Goal: Find specific page/section: Find specific page/section

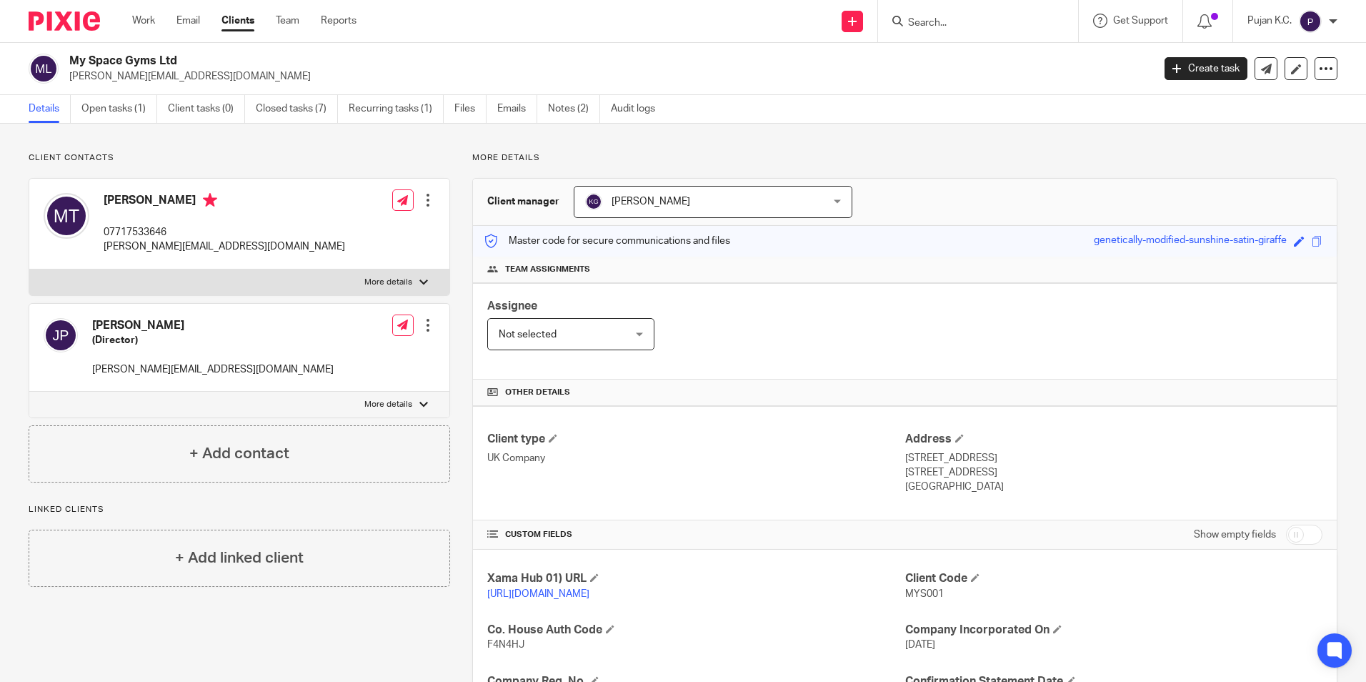
scroll to position [71, 0]
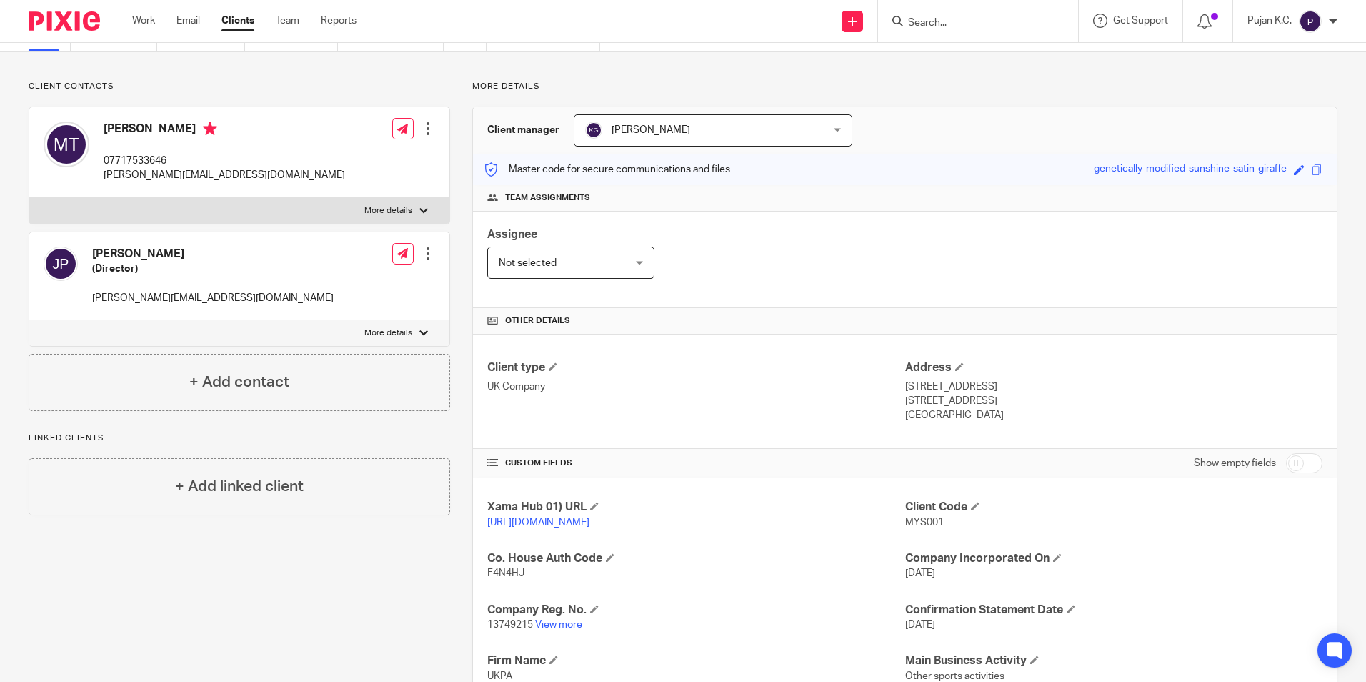
click at [927, 29] on input "Search" at bounding box center [971, 23] width 129 height 13
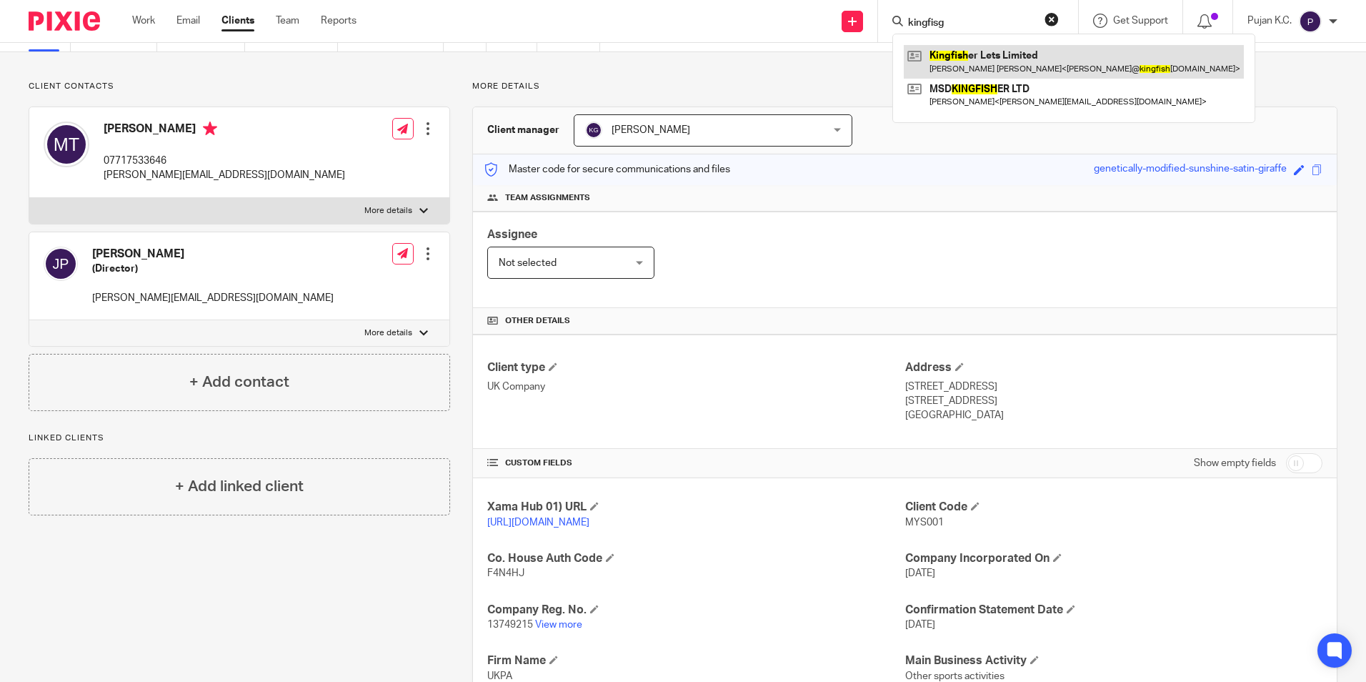
type input "kingfisg"
click at [946, 55] on link at bounding box center [1074, 61] width 340 height 33
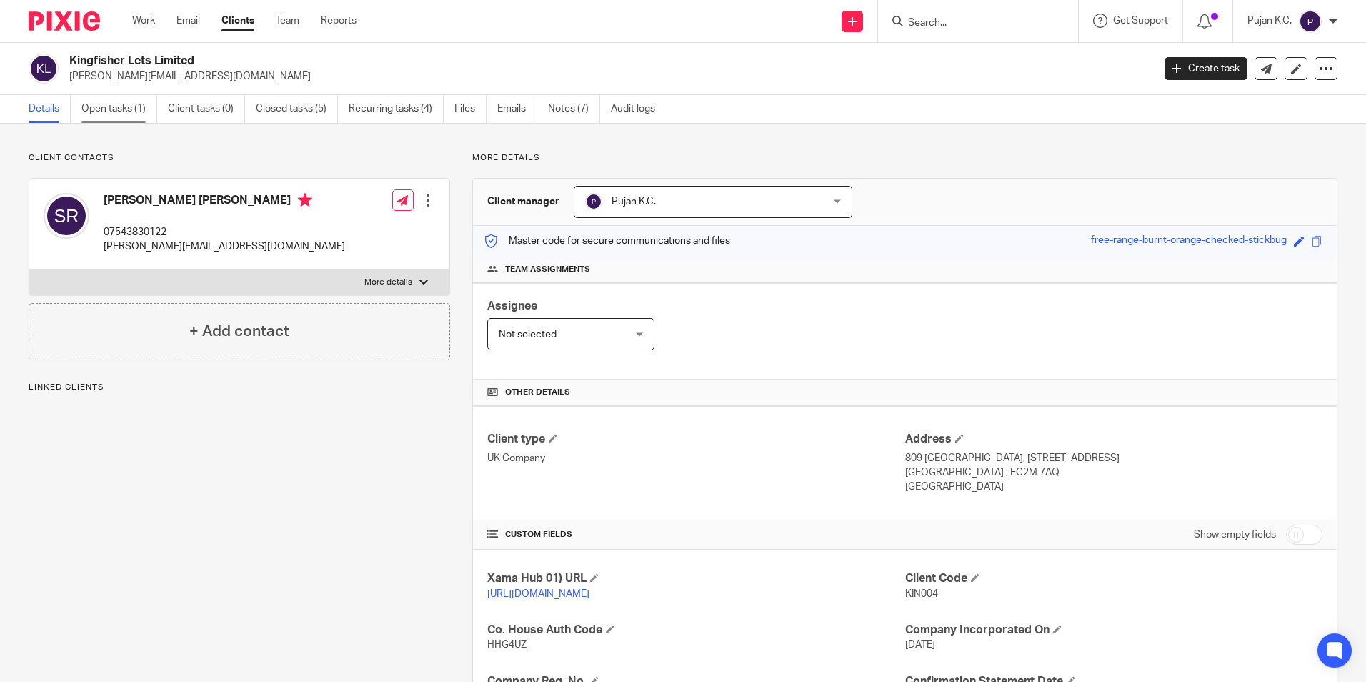
click at [107, 100] on link "Open tasks (1)" at bounding box center [119, 109] width 76 height 28
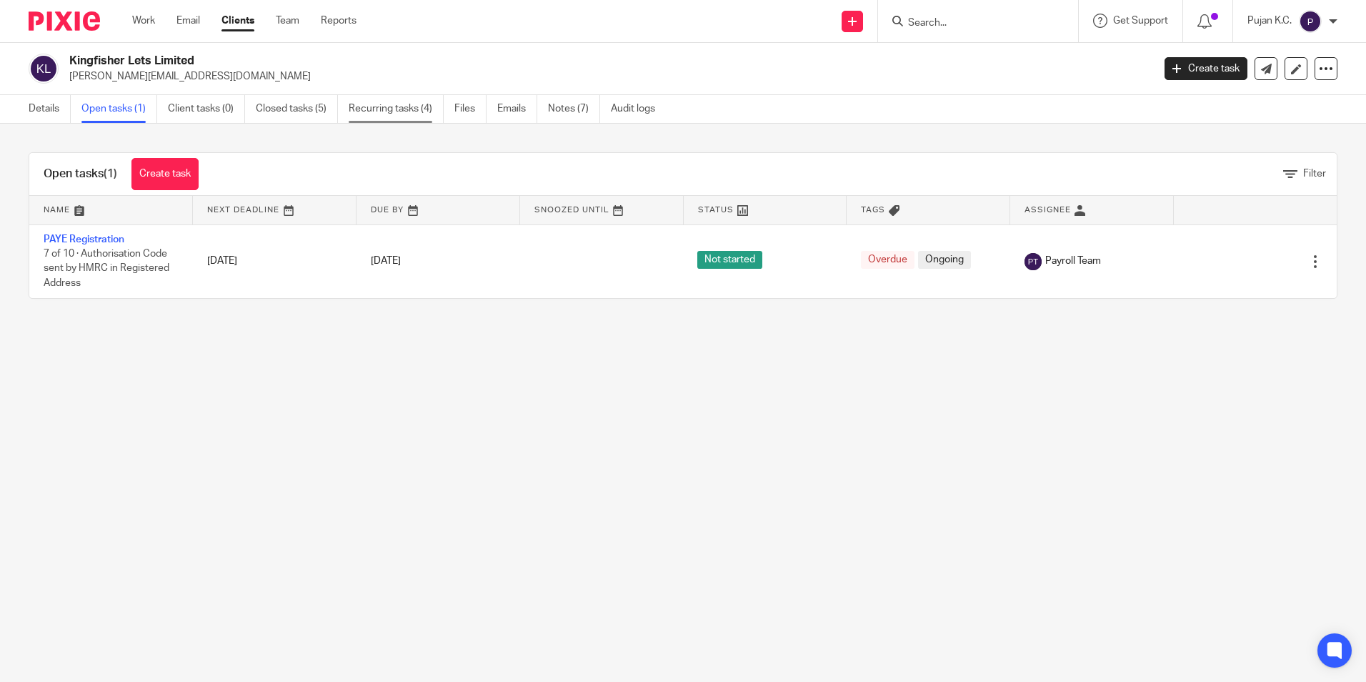
click at [410, 116] on link "Recurring tasks (4)" at bounding box center [396, 109] width 95 height 28
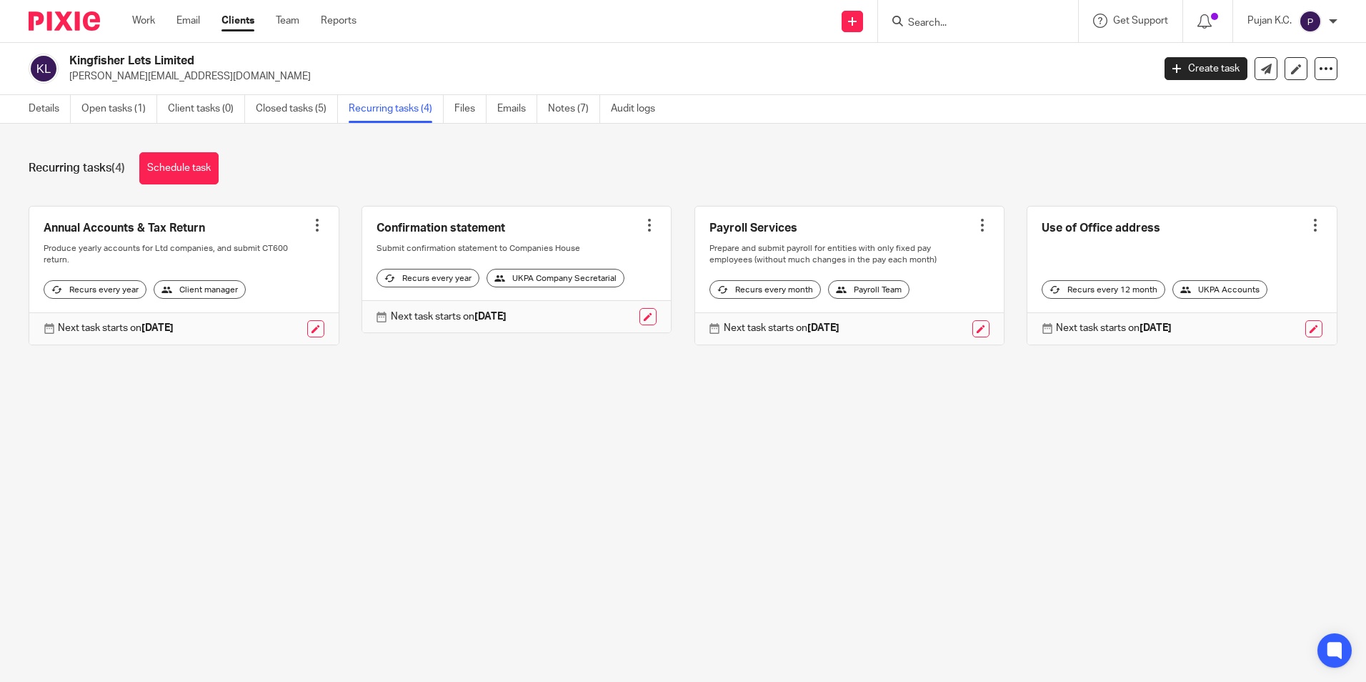
click at [993, 32] on div at bounding box center [978, 21] width 200 height 42
click at [981, 22] on input "Search" at bounding box center [971, 23] width 129 height 13
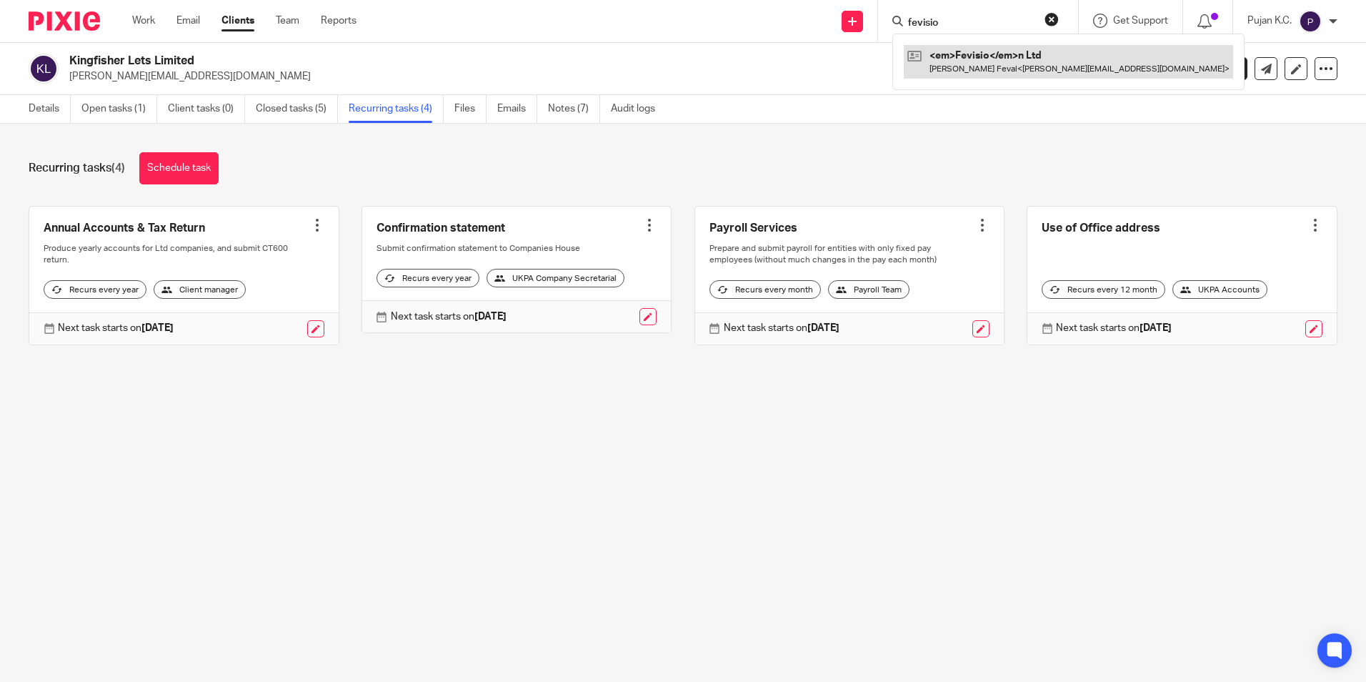
type input "fevisio"
click at [978, 64] on link at bounding box center [1068, 61] width 329 height 33
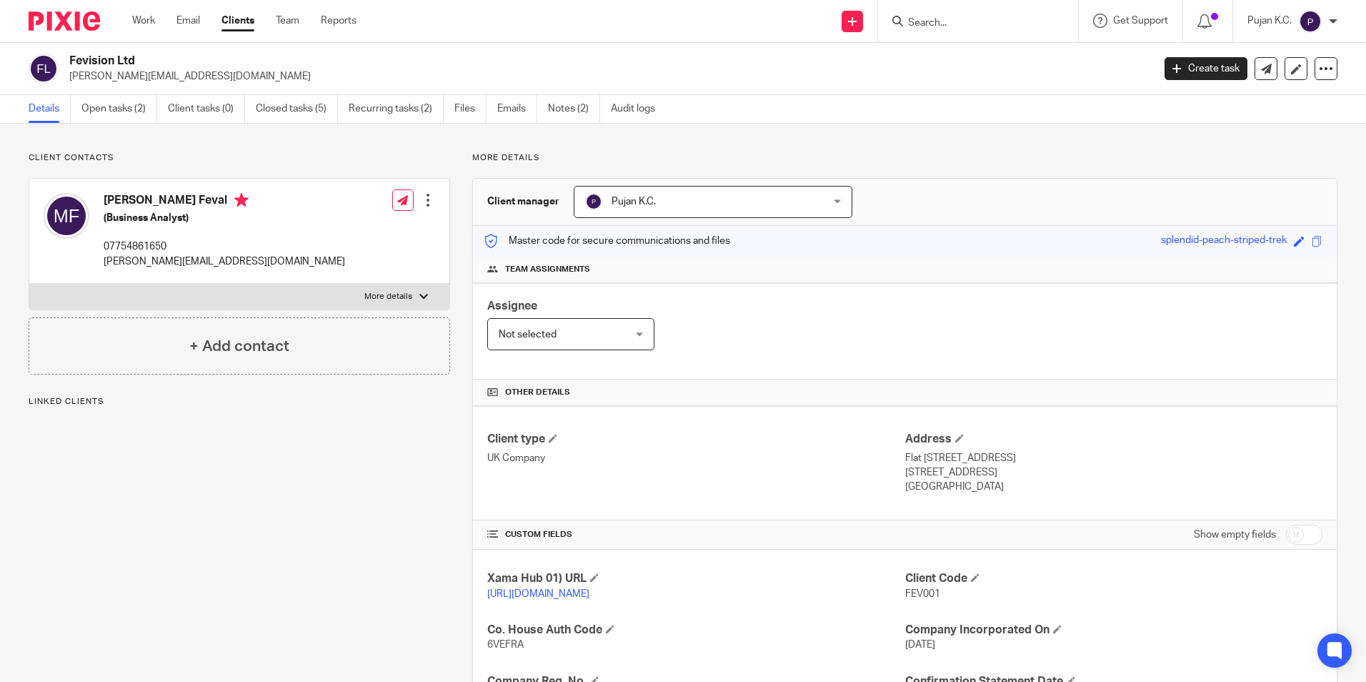
click at [973, 35] on div at bounding box center [978, 21] width 200 height 42
click at [975, 28] on input "Search" at bounding box center [971, 23] width 129 height 13
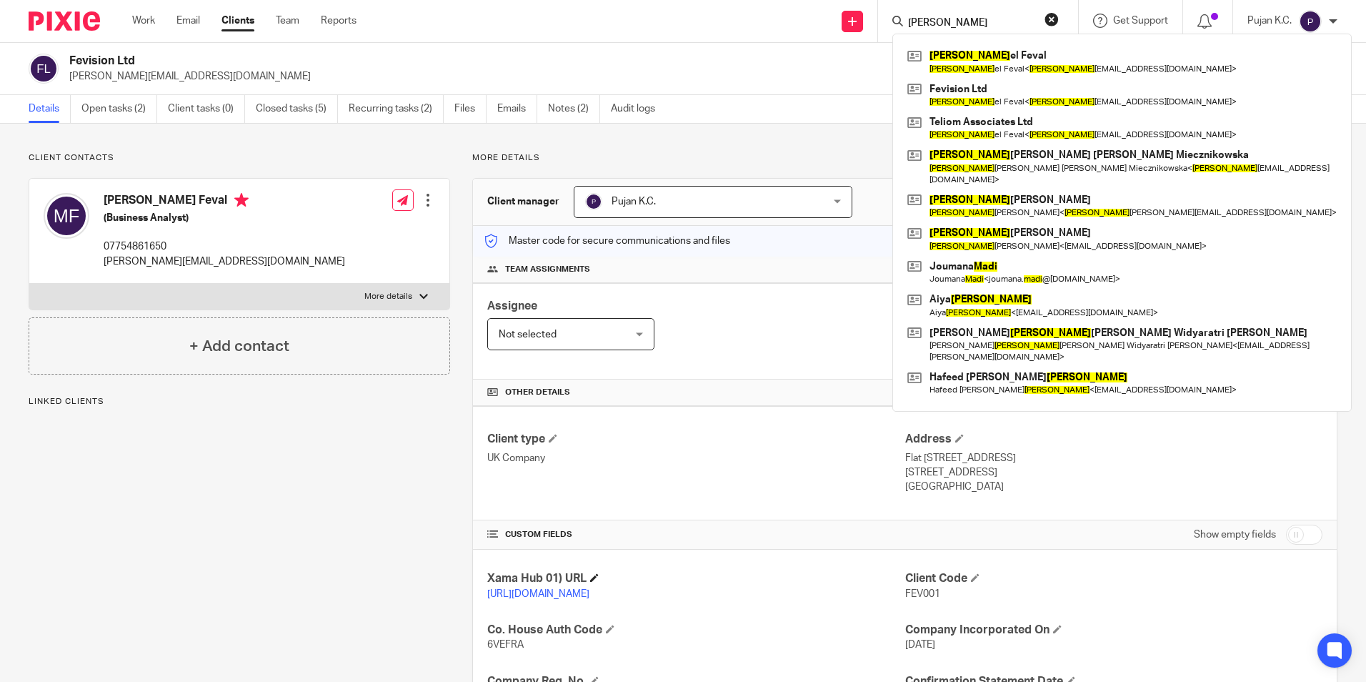
scroll to position [143, 0]
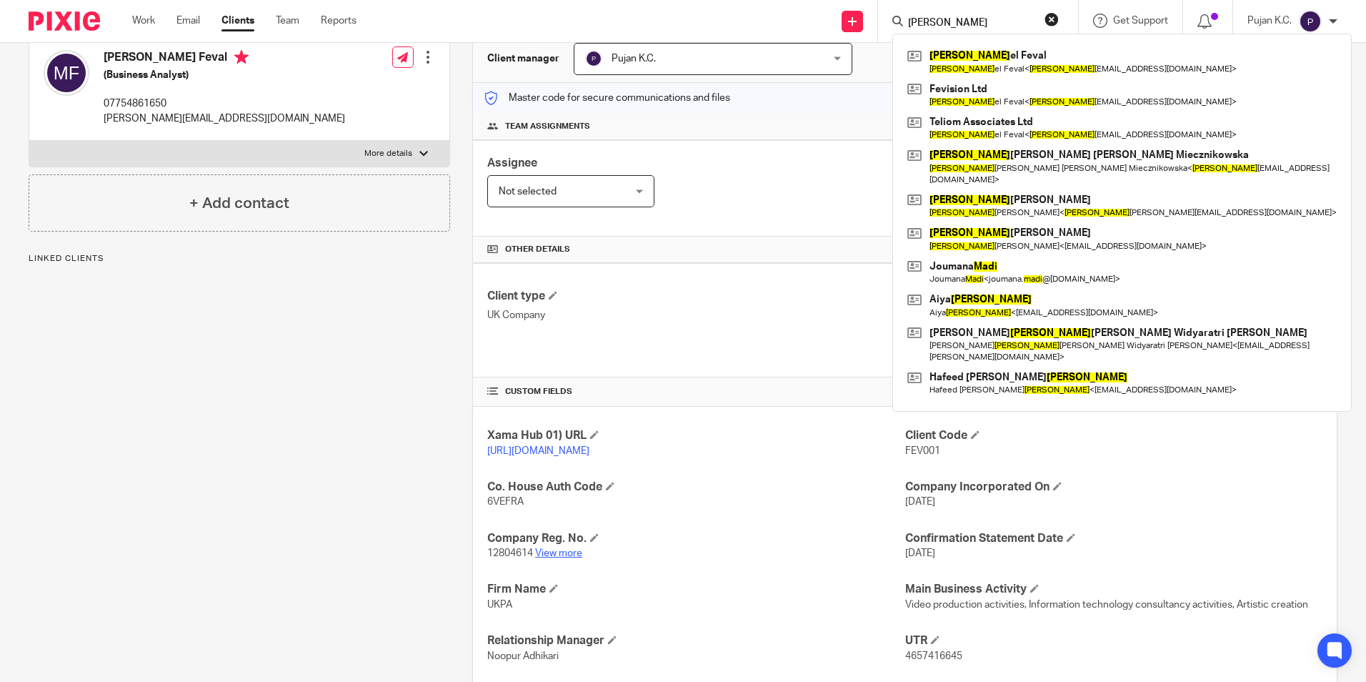
type input "magdi"
click at [555, 558] on link "View more" at bounding box center [558, 553] width 47 height 10
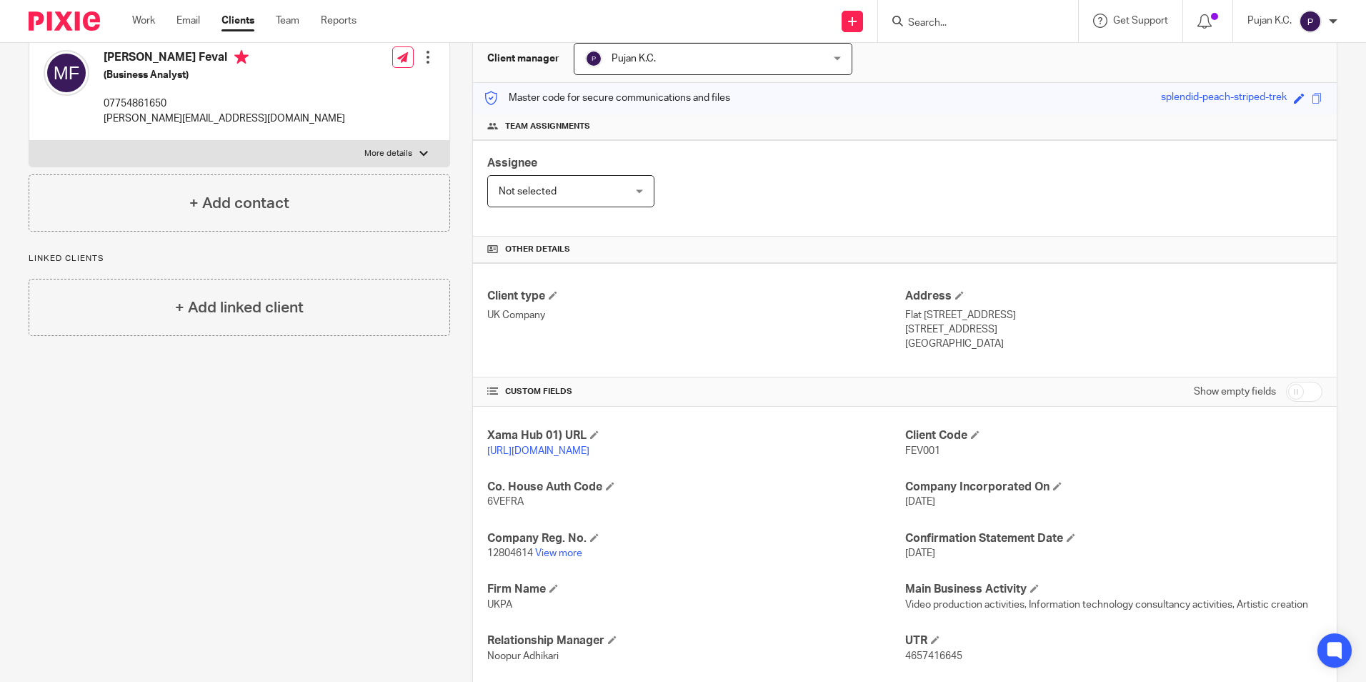
click at [925, 26] on input "Search" at bounding box center [971, 23] width 129 height 13
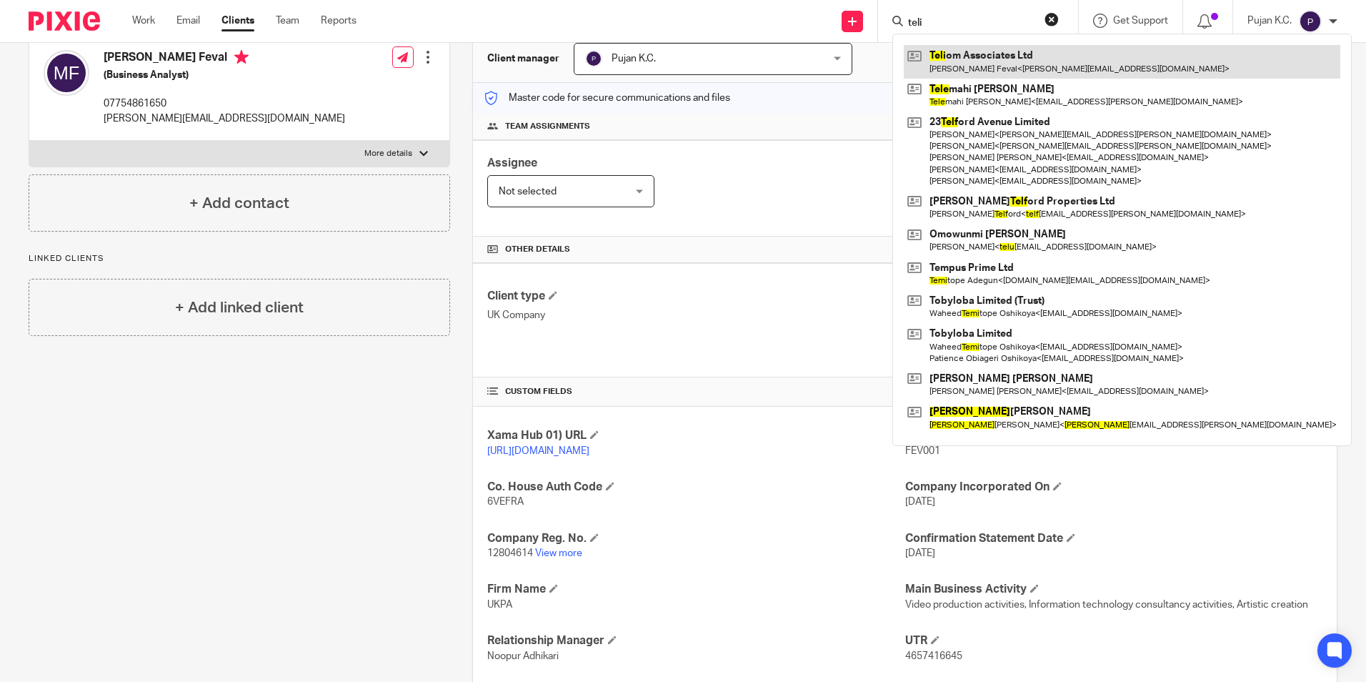
type input "teli"
click at [984, 61] on link at bounding box center [1122, 61] width 437 height 33
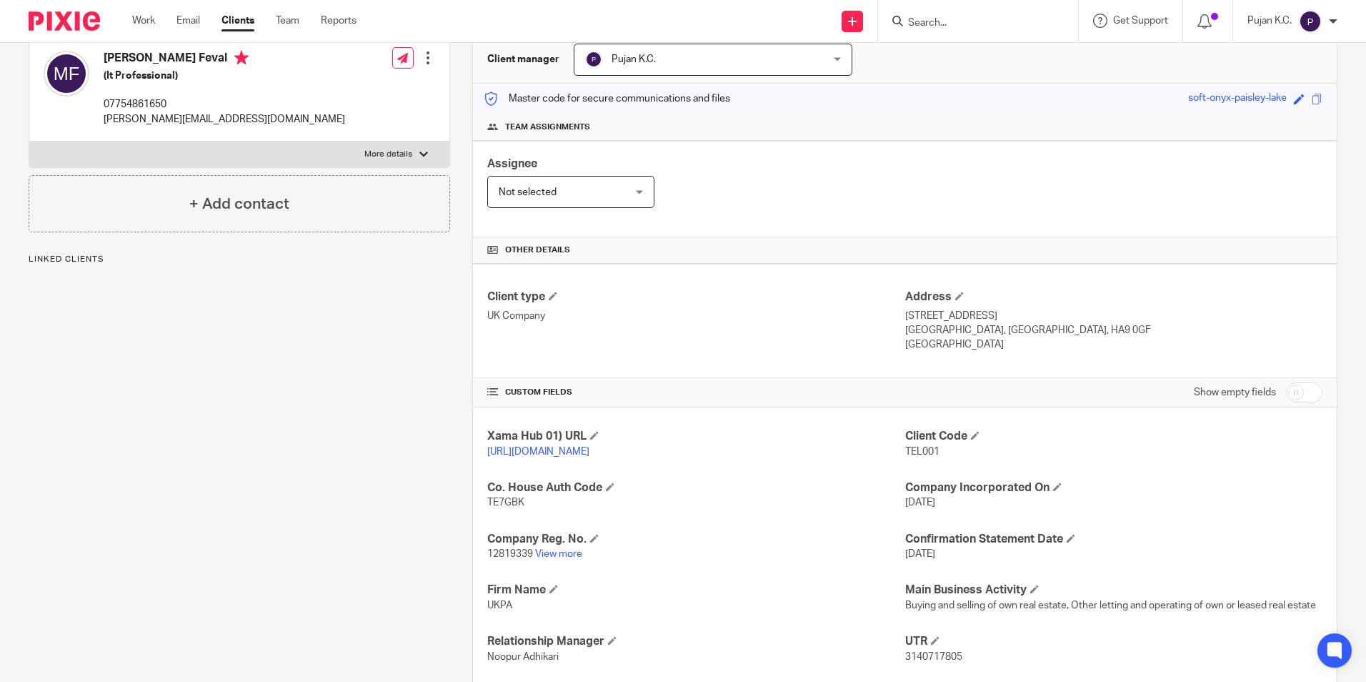
scroll to position [143, 0]
click at [558, 558] on link "View more" at bounding box center [558, 553] width 47 height 10
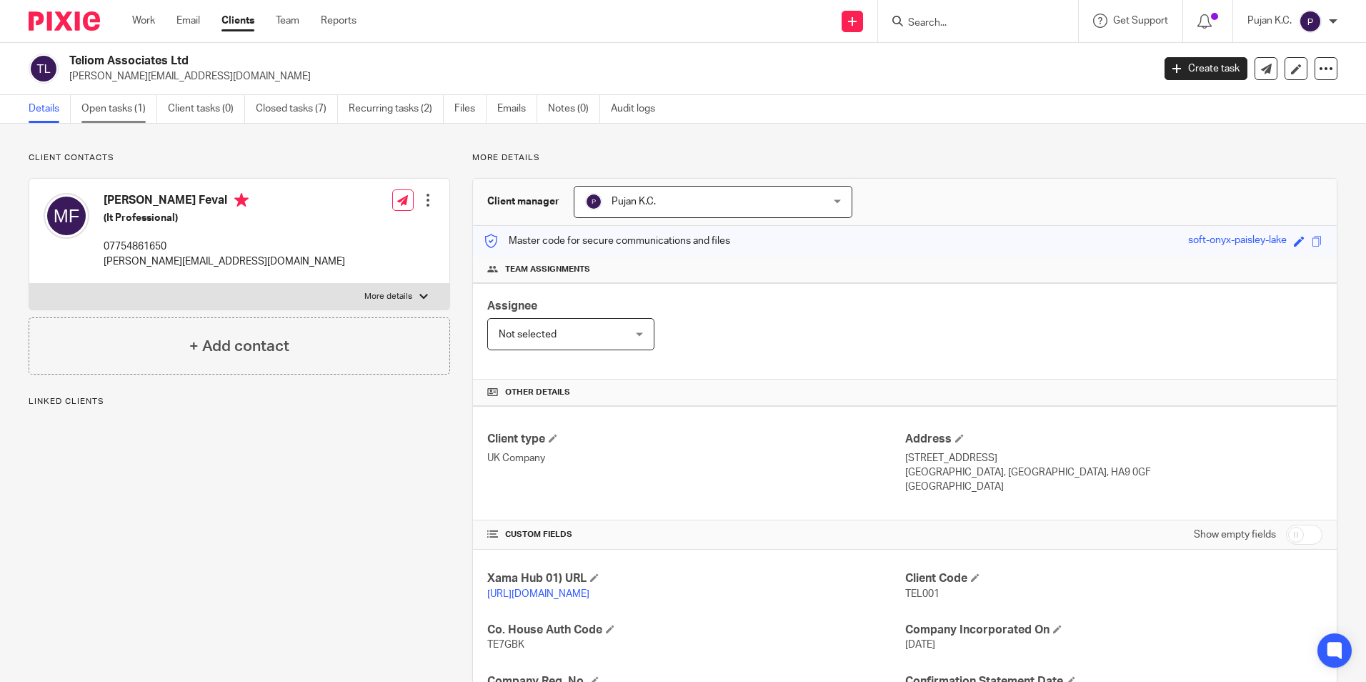
click at [95, 114] on link "Open tasks (1)" at bounding box center [119, 109] width 76 height 28
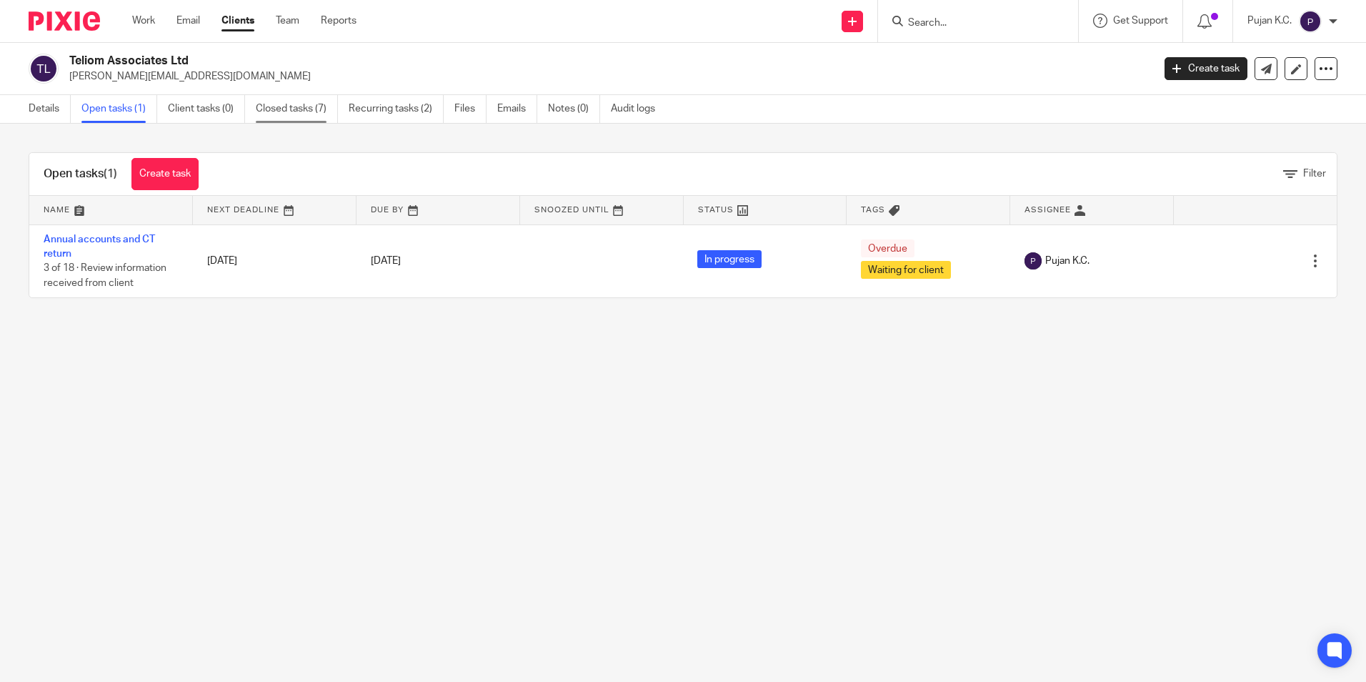
click at [278, 109] on link "Closed tasks (7)" at bounding box center [297, 109] width 82 height 28
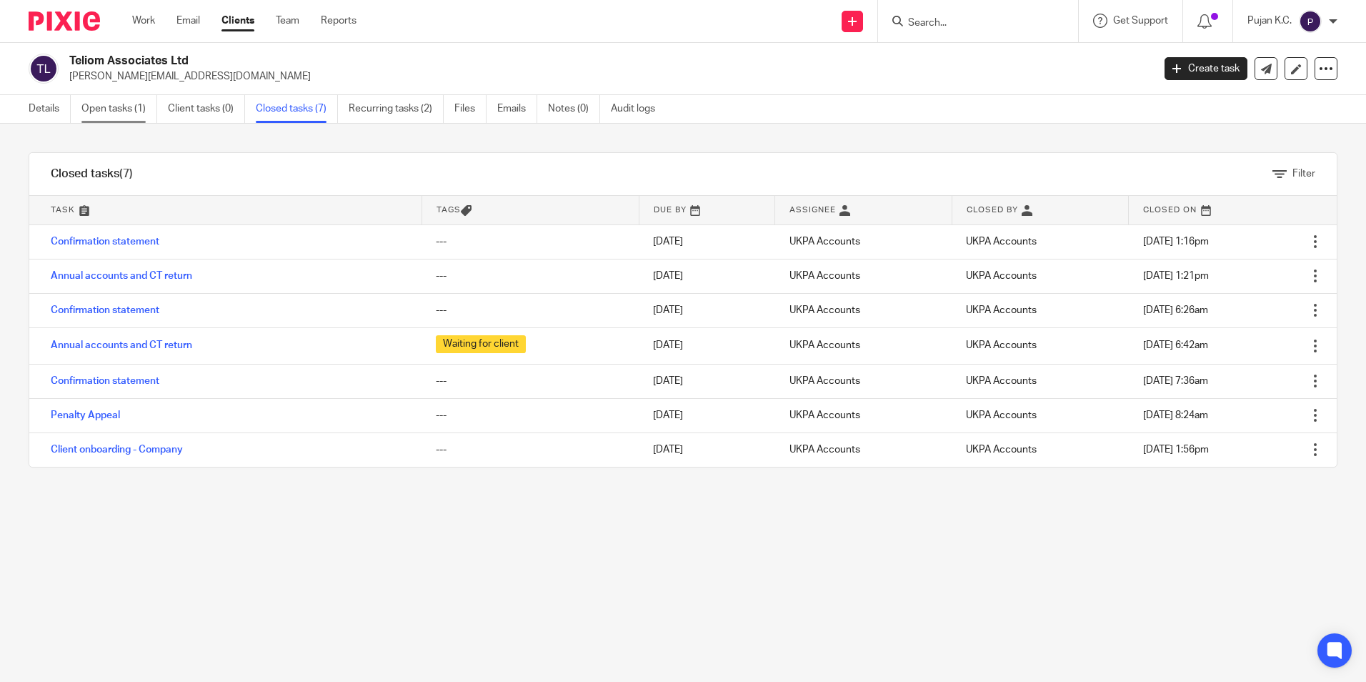
click at [139, 104] on link "Open tasks (1)" at bounding box center [119, 109] width 76 height 28
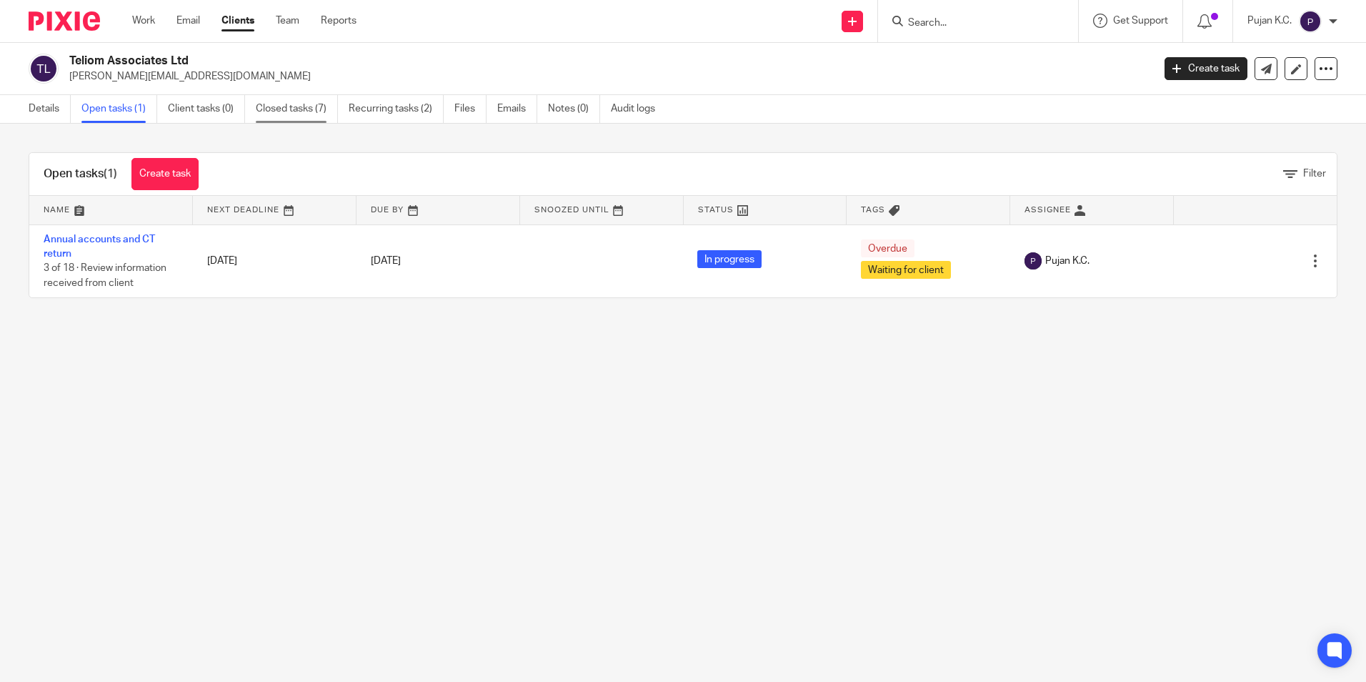
click at [274, 98] on link "Closed tasks (7)" at bounding box center [297, 109] width 82 height 28
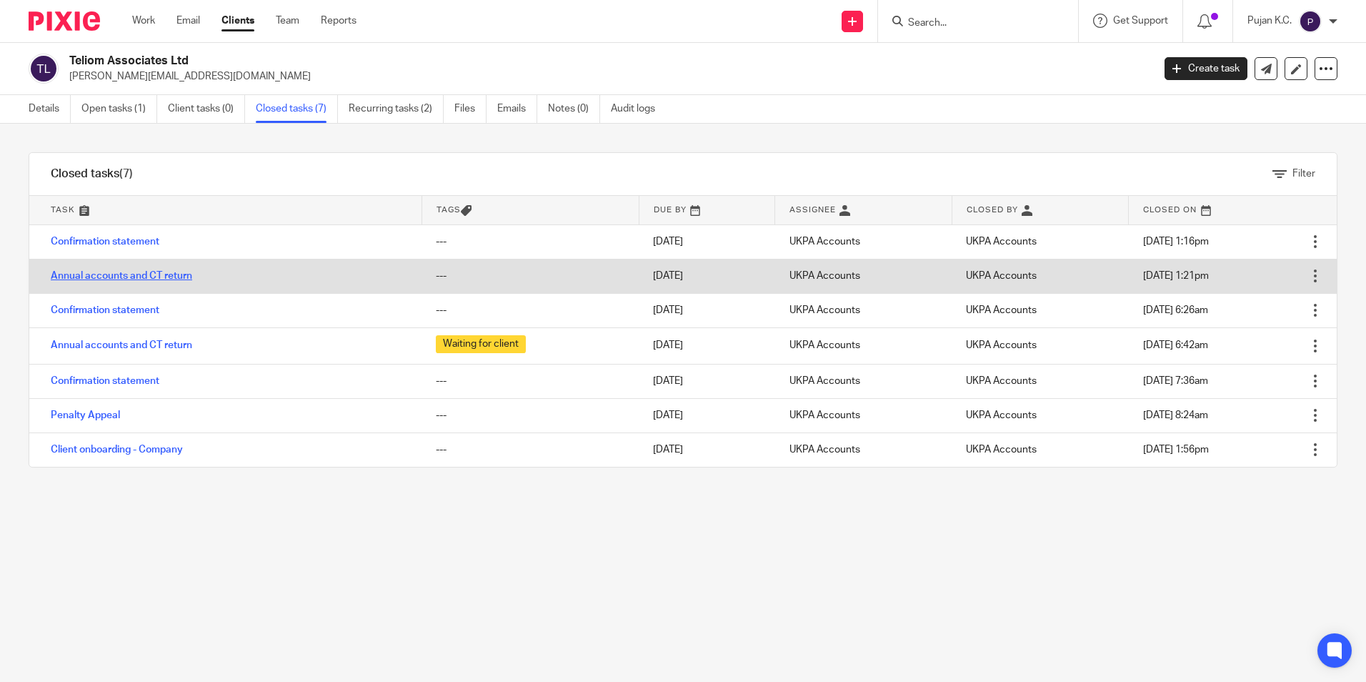
click at [138, 274] on link "Annual accounts and CT return" at bounding box center [121, 276] width 141 height 10
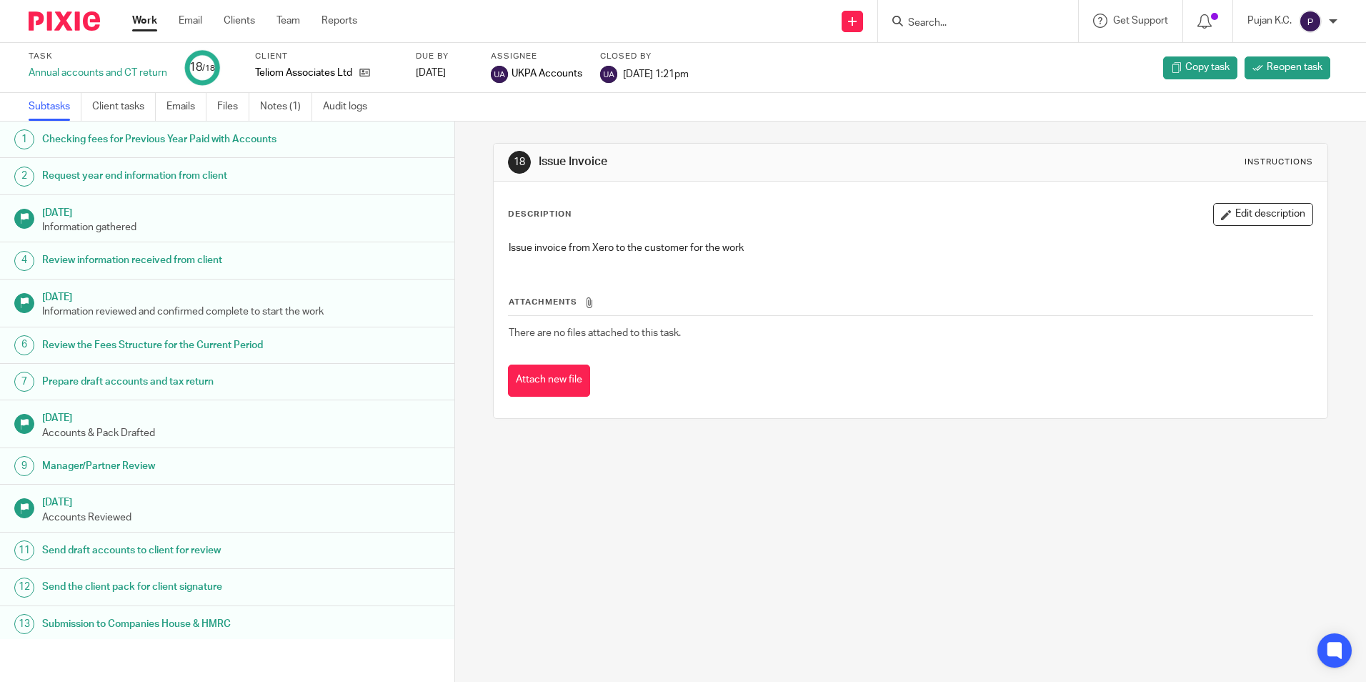
click at [274, 121] on link "1 Checking fees for Previous Year Paid with Accounts" at bounding box center [227, 139] width 454 height 36
click at [276, 116] on link "Notes (1)" at bounding box center [286, 107] width 52 height 28
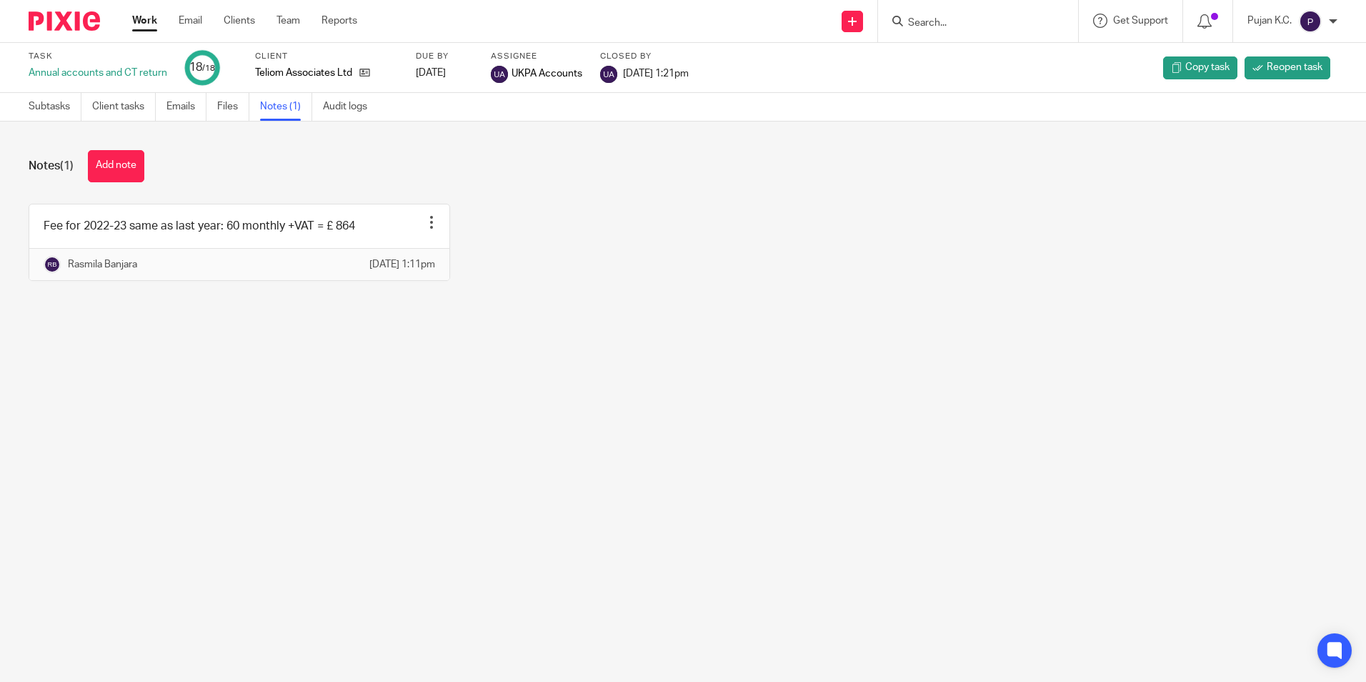
click at [989, 24] on input "Search" at bounding box center [971, 23] width 129 height 13
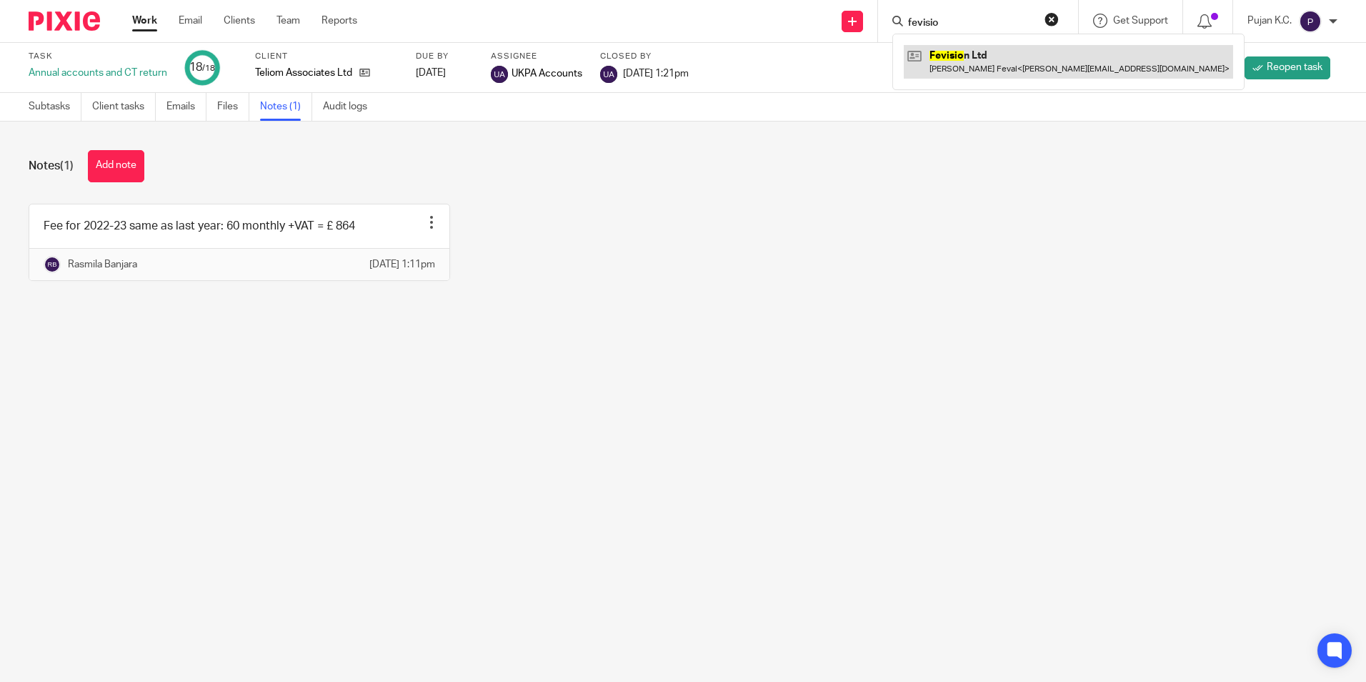
type input "fevisio"
click at [985, 53] on link at bounding box center [1068, 61] width 329 height 33
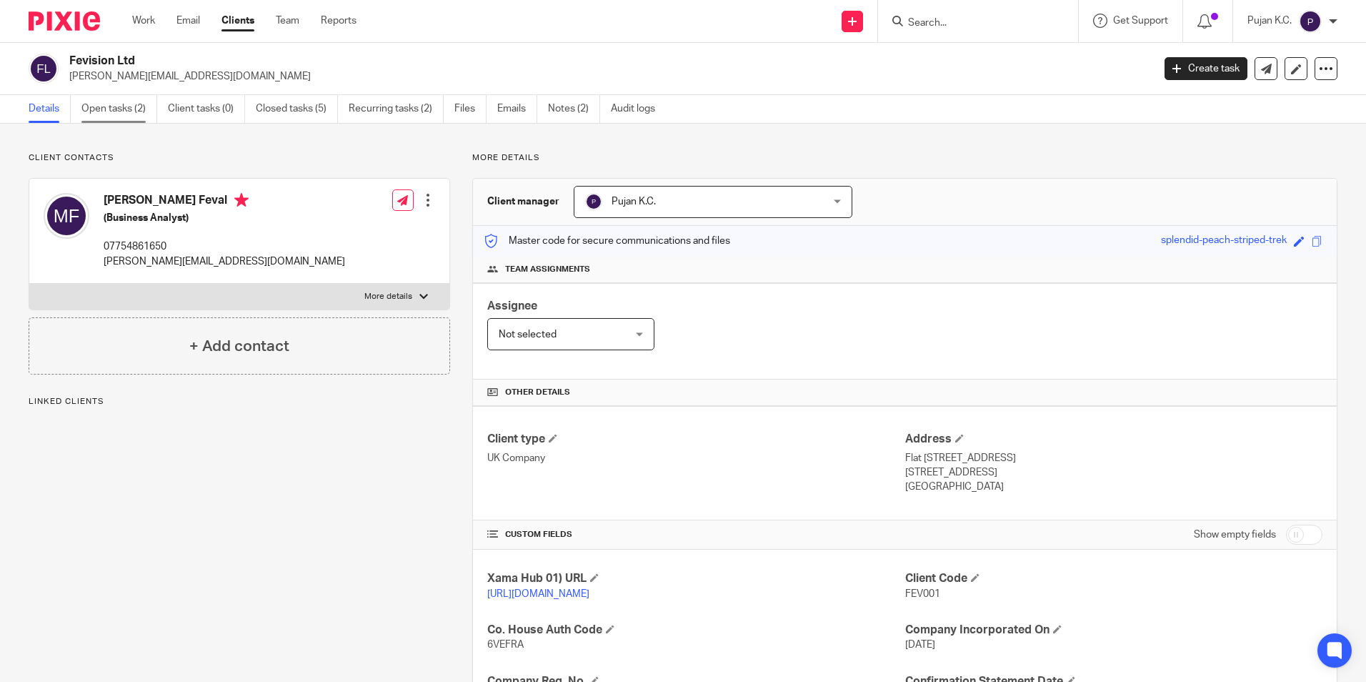
click at [131, 111] on link "Open tasks (2)" at bounding box center [119, 109] width 76 height 28
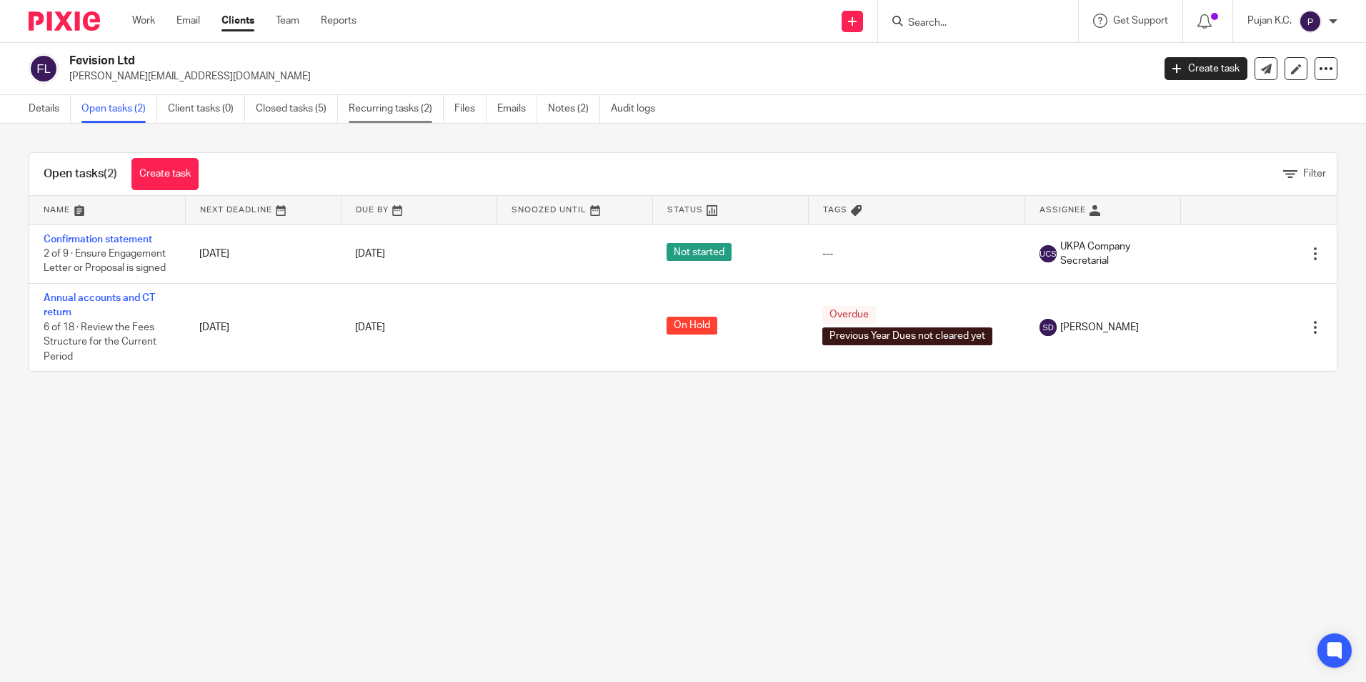
click at [382, 116] on link "Recurring tasks (2)" at bounding box center [396, 109] width 95 height 28
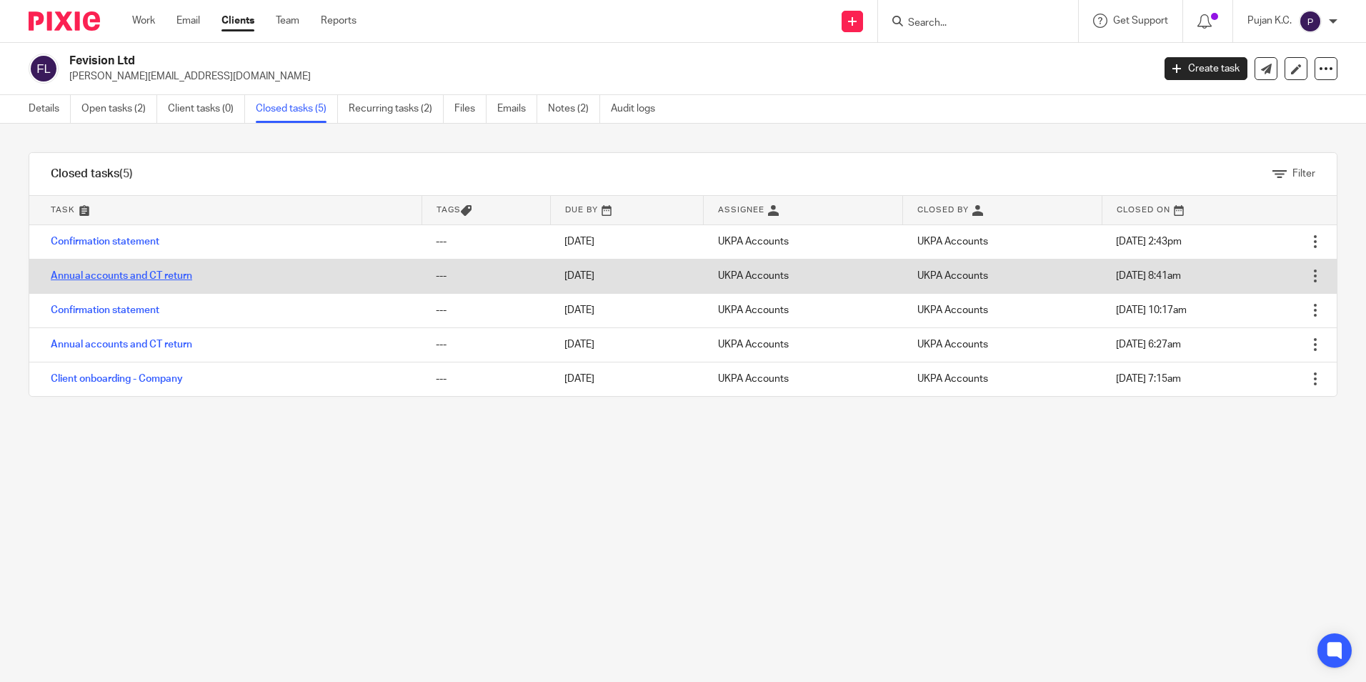
click at [147, 278] on link "Annual accounts and CT return" at bounding box center [121, 276] width 141 height 10
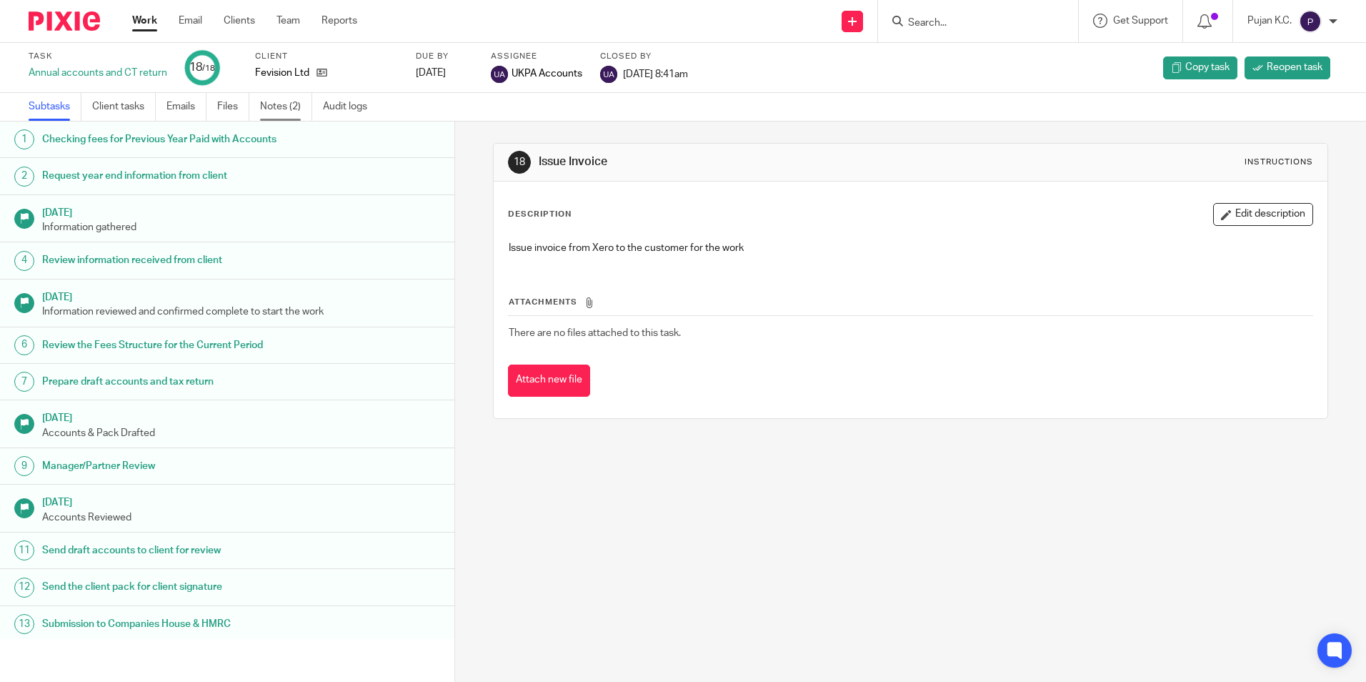
click at [264, 101] on link "Notes (2)" at bounding box center [286, 107] width 52 height 28
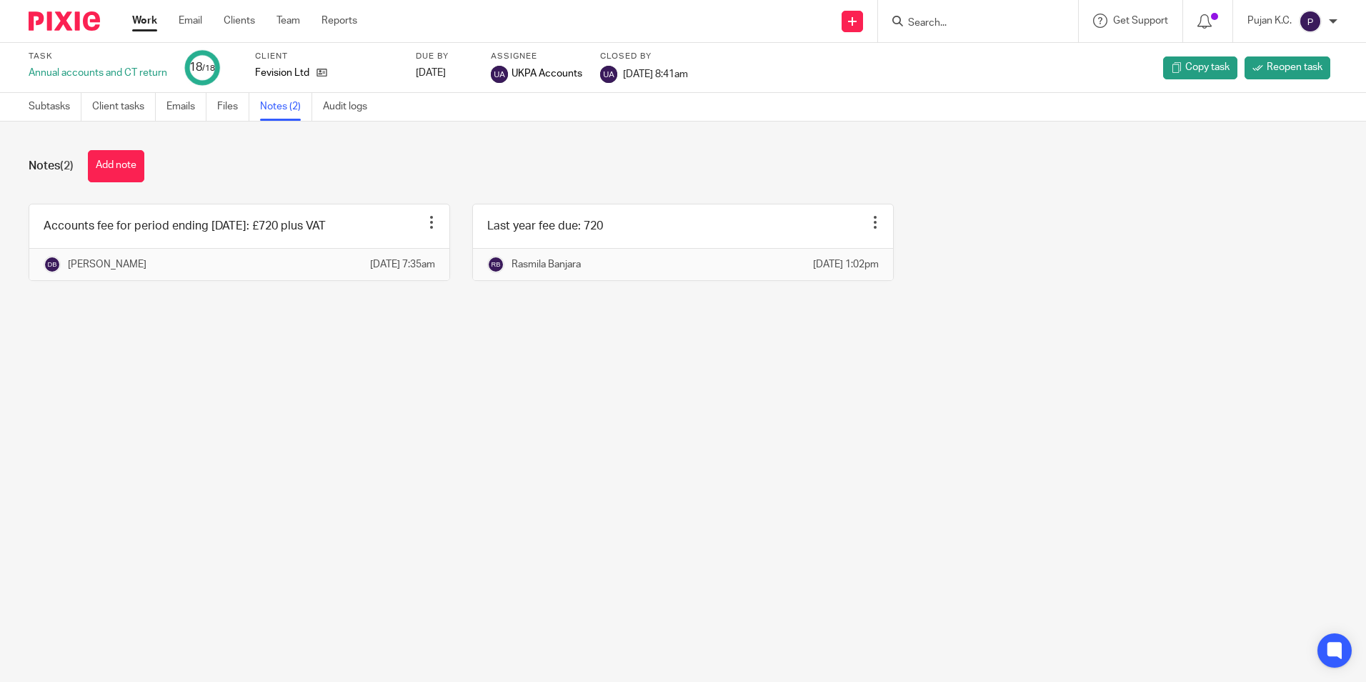
click at [937, 18] on input "Search" at bounding box center [971, 23] width 129 height 13
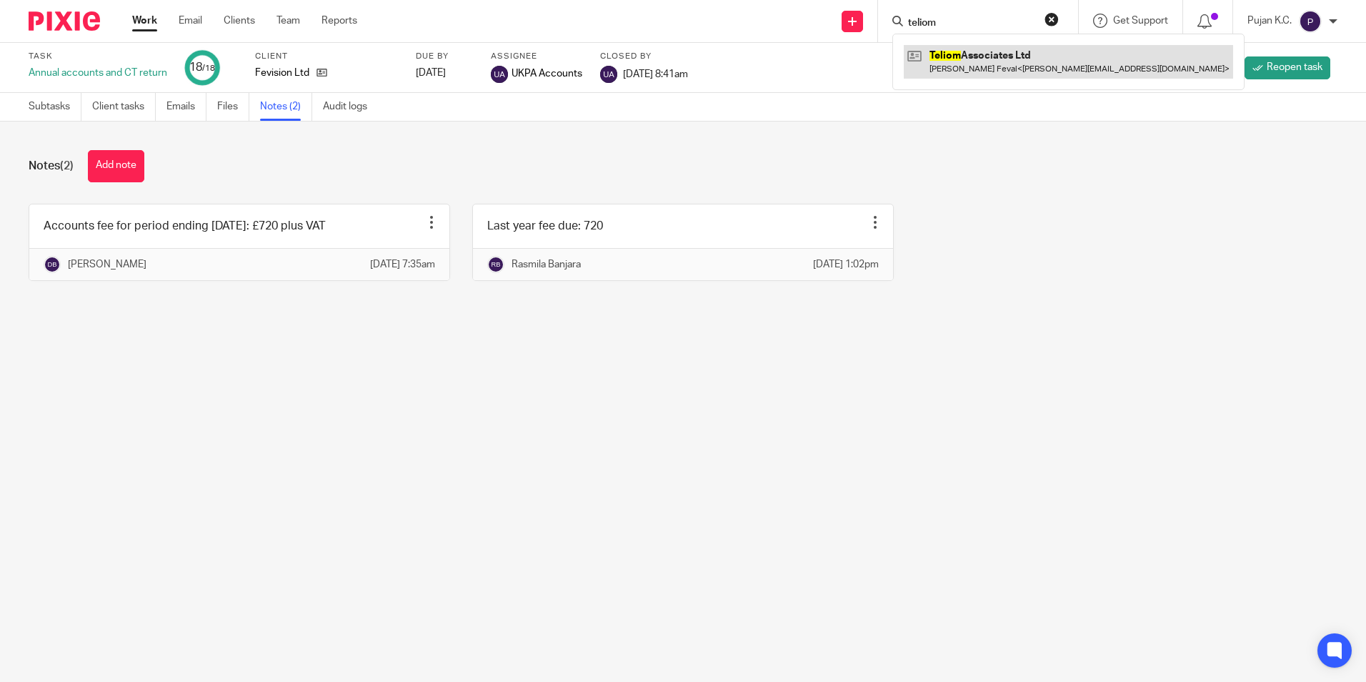
type input "teliom"
click at [930, 65] on link at bounding box center [1068, 61] width 329 height 33
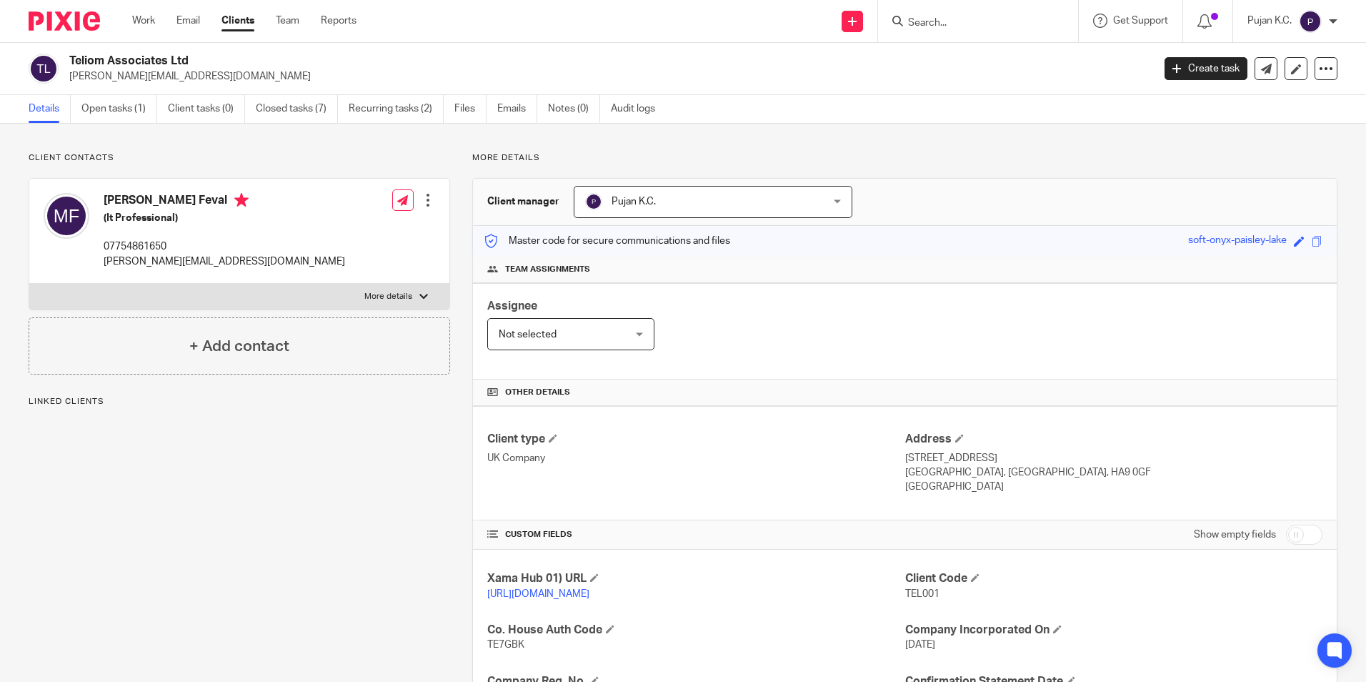
click at [282, 104] on link "Closed tasks (7)" at bounding box center [297, 109] width 82 height 28
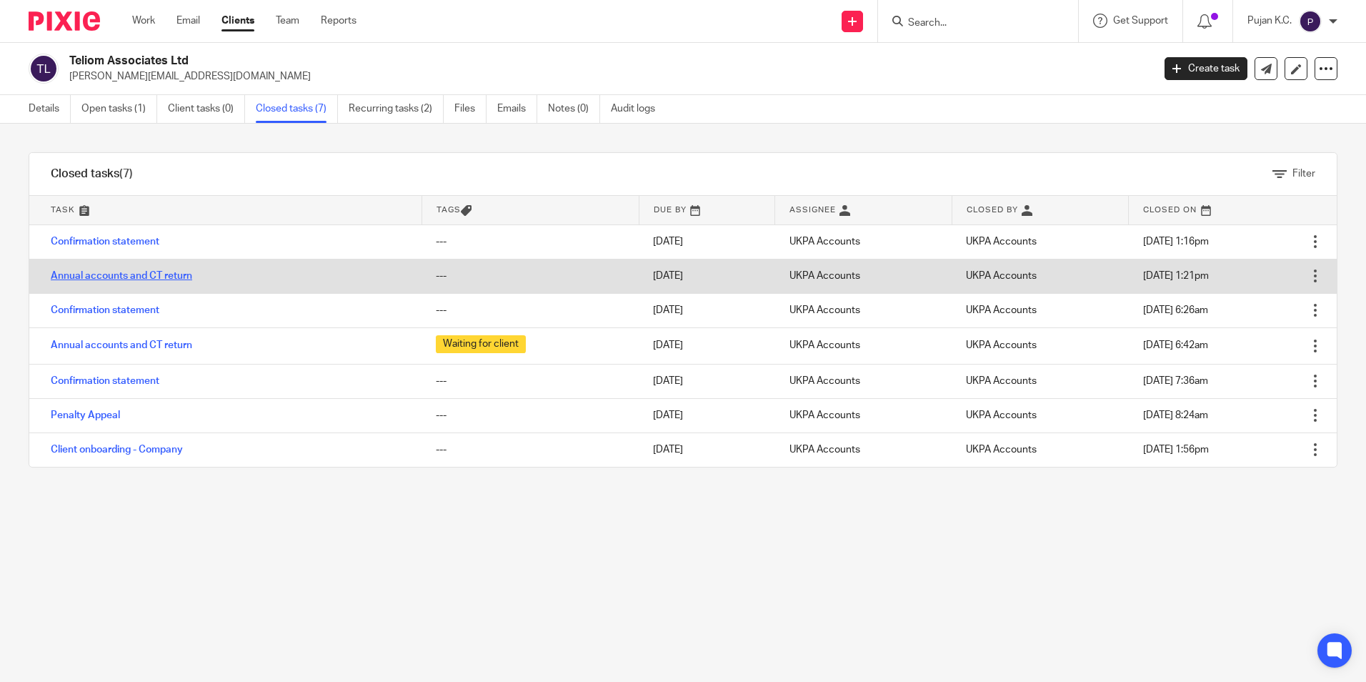
click at [118, 277] on link "Annual accounts and CT return" at bounding box center [121, 276] width 141 height 10
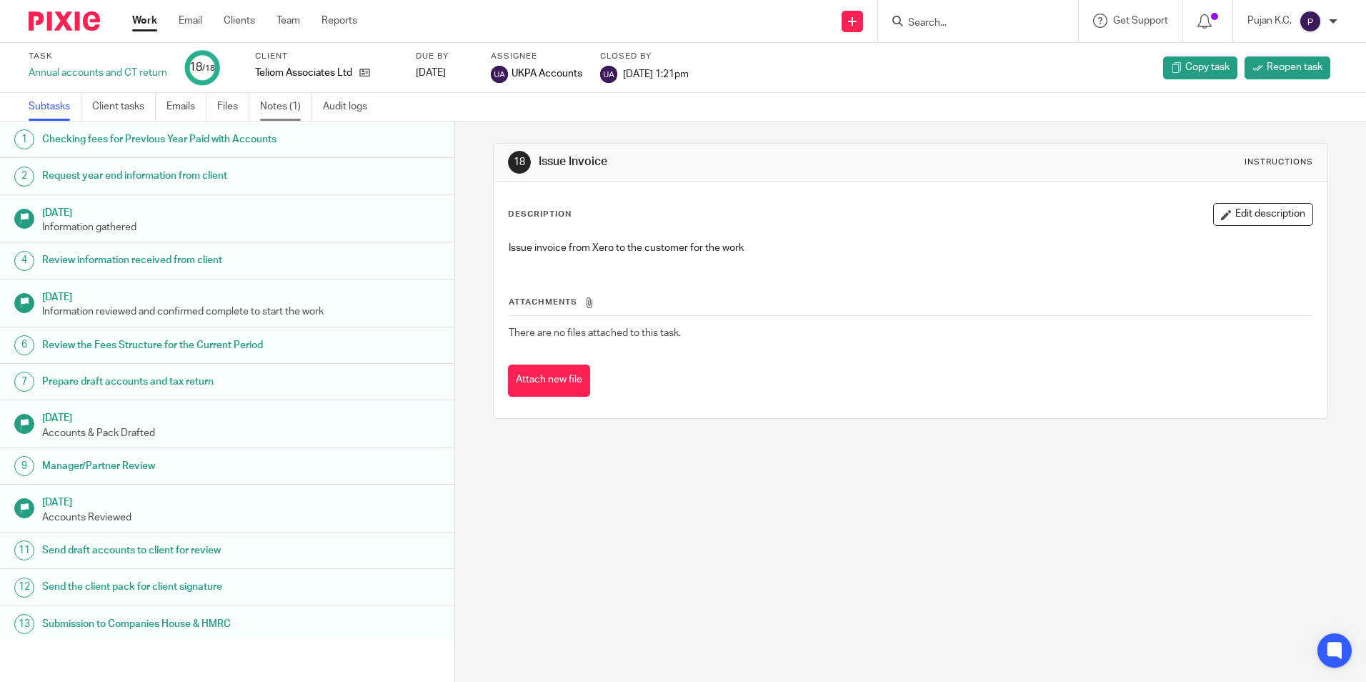
click at [285, 96] on link "Notes (1)" at bounding box center [286, 107] width 52 height 28
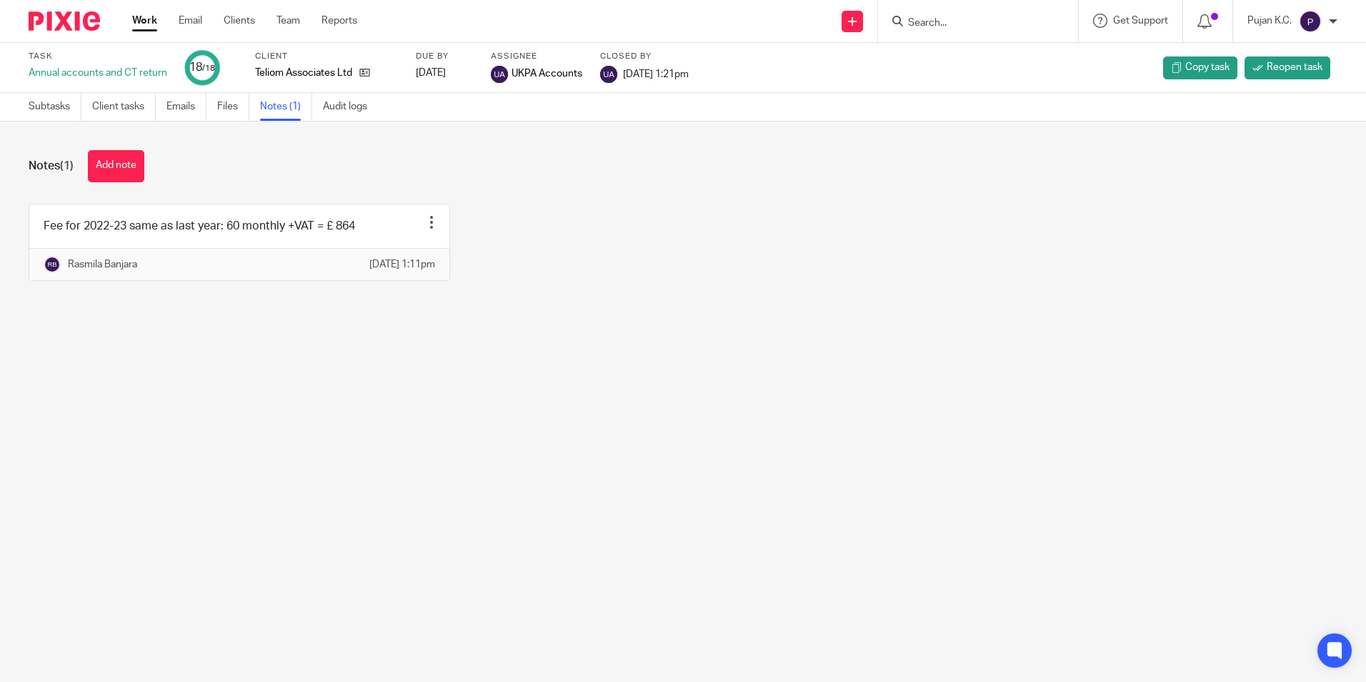
click at [487, 331] on div "Notes (1) Add note Fee for 2022-23 same as last year: 60 monthly +VAT = £ 864 E…" at bounding box center [683, 225] width 1366 height 209
click at [784, 541] on main "Task Annual accounts and CT return 18 /18 Client Teliom Associates Ltd Due by 2…" at bounding box center [683, 341] width 1366 height 682
click at [483, 140] on div "Notes (1) Add note Fee for 2022-23 same as last year: 60 monthly +VAT = £ 864 E…" at bounding box center [683, 225] width 1366 height 209
drag, startPoint x: 822, startPoint y: 461, endPoint x: 675, endPoint y: 223, distance: 279.8
click at [824, 449] on main "Task Annual accounts and CT return 18 /18 Client Teliom Associates Ltd Due by 2…" at bounding box center [683, 341] width 1366 height 682
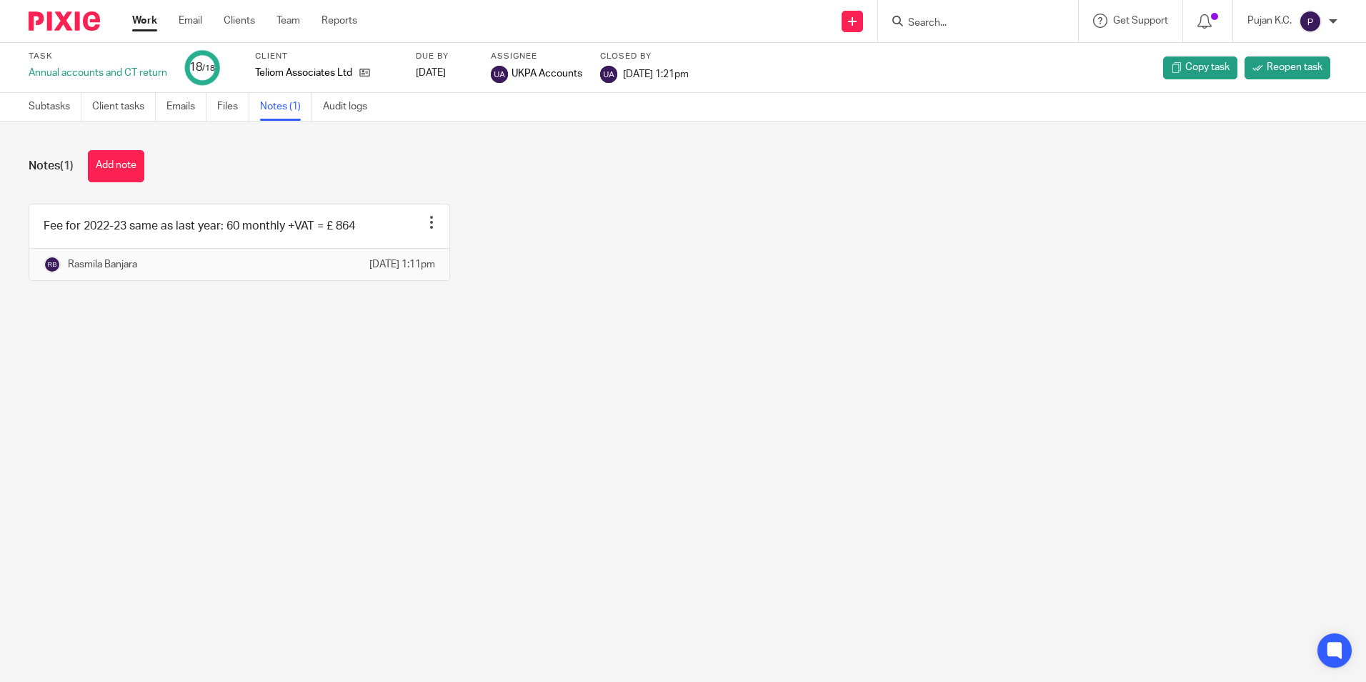
drag, startPoint x: 49, startPoint y: 5, endPoint x: 35, endPoint y: 40, distance: 37.8
click at [43, 23] on div at bounding box center [59, 21] width 118 height 42
click at [35, 40] on div at bounding box center [59, 21] width 118 height 42
click at [978, 29] on input "Search" at bounding box center [971, 23] width 129 height 13
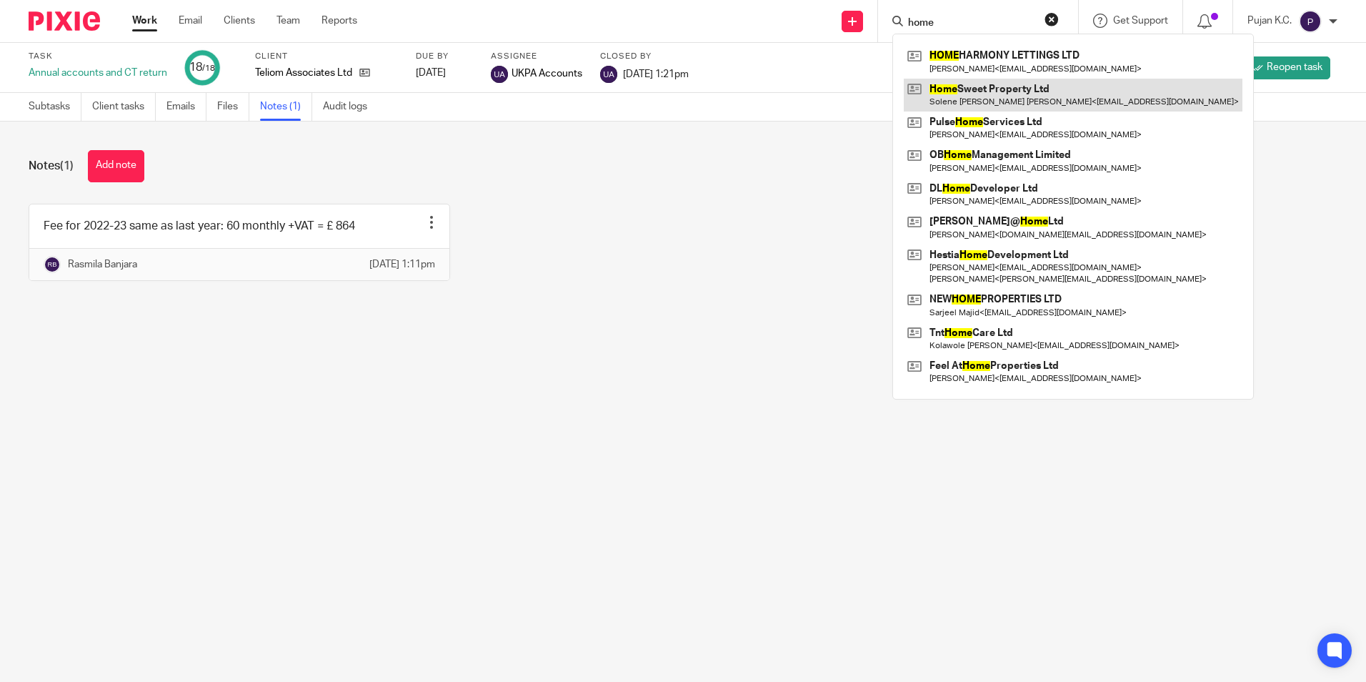
type input "home"
click at [982, 89] on link at bounding box center [1073, 95] width 339 height 33
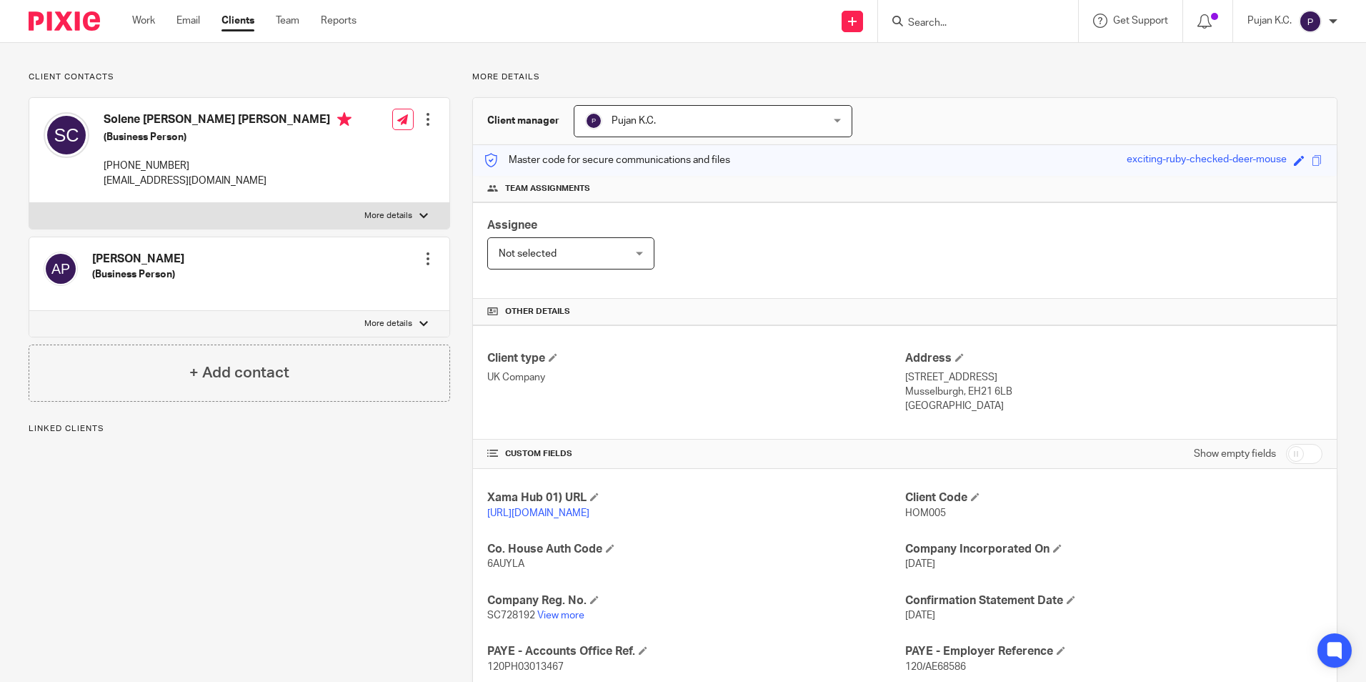
scroll to position [241, 0]
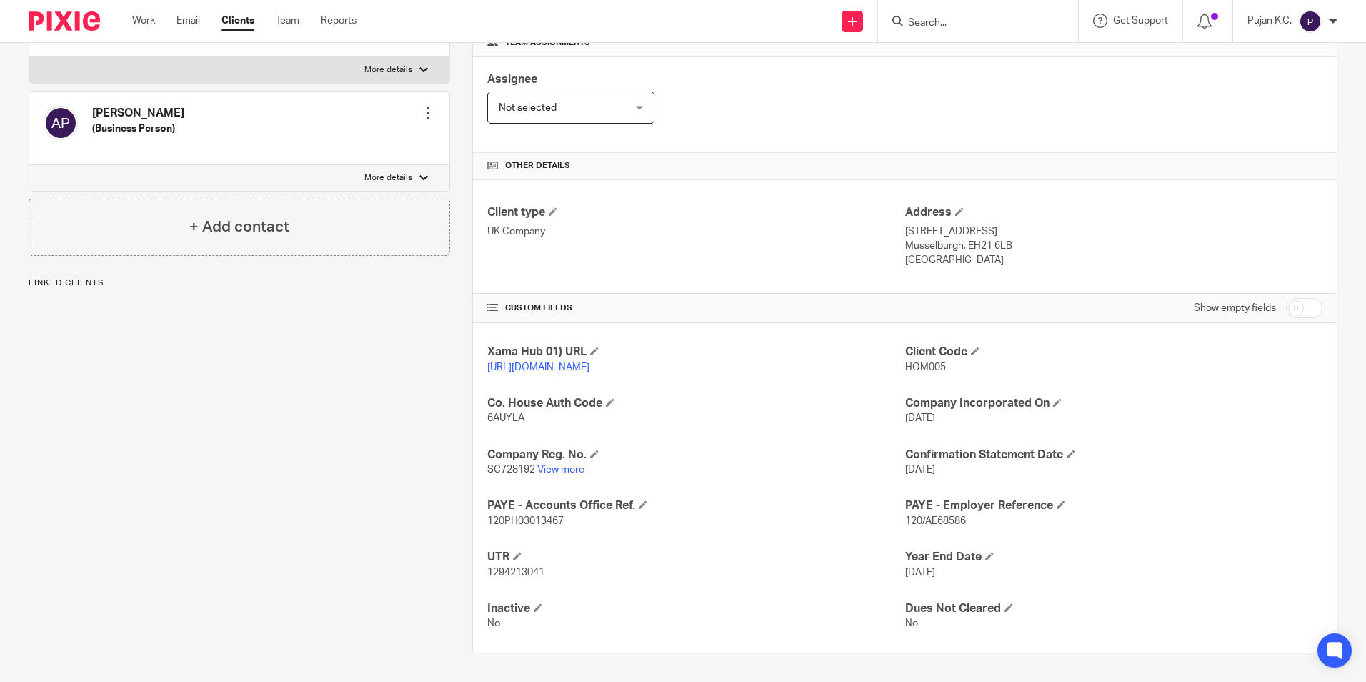
click at [509, 571] on span "1294213041" at bounding box center [515, 572] width 57 height 10
click at [508, 570] on span "1294213041" at bounding box center [515, 572] width 57 height 10
click at [980, 21] on input "Search" at bounding box center [971, 23] width 129 height 13
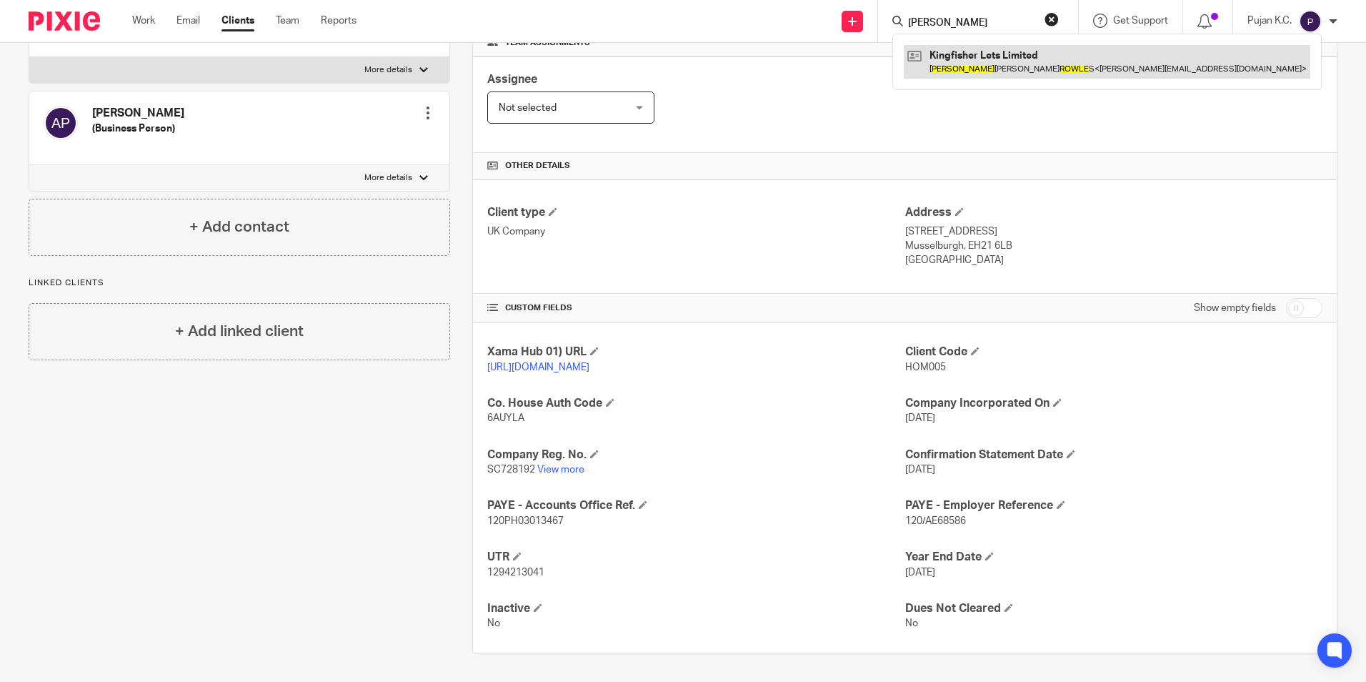
type input "samantha rowle"
click at [1009, 66] on link at bounding box center [1107, 61] width 407 height 33
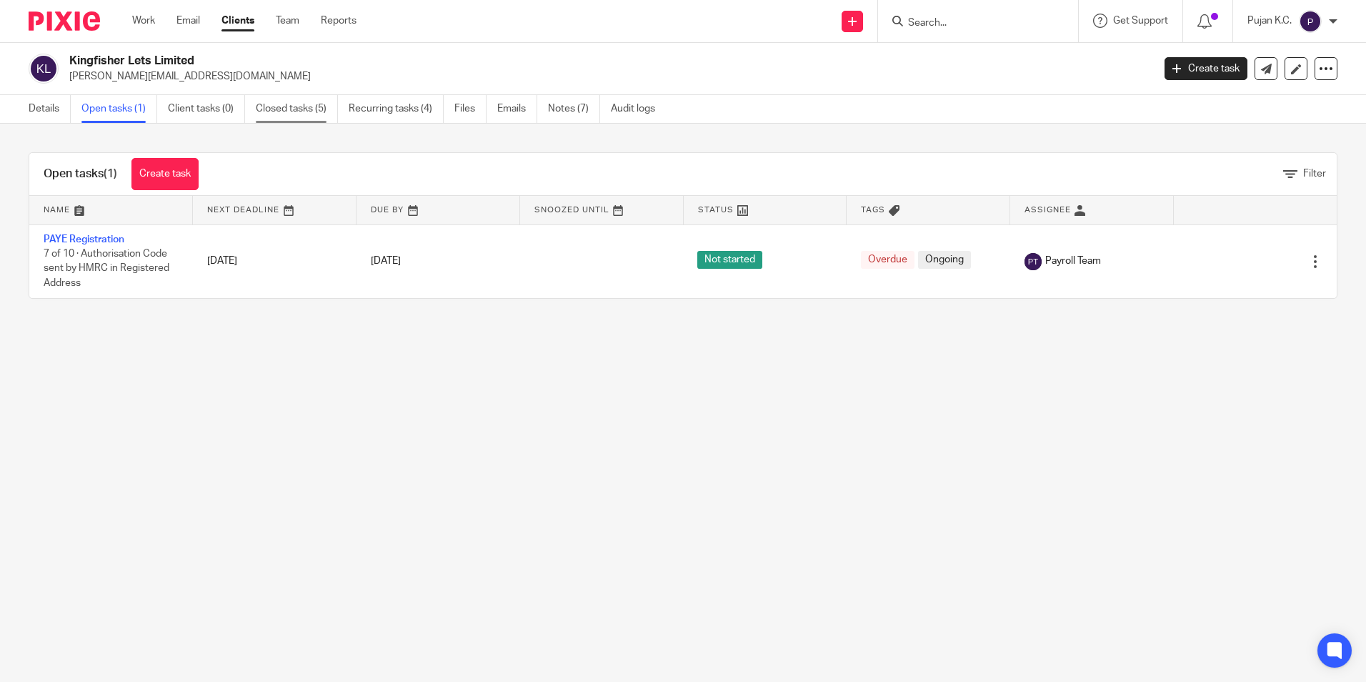
click at [287, 99] on link "Closed tasks (5)" at bounding box center [297, 109] width 82 height 28
click at [359, 99] on link "Recurring tasks (4)" at bounding box center [396, 109] width 95 height 28
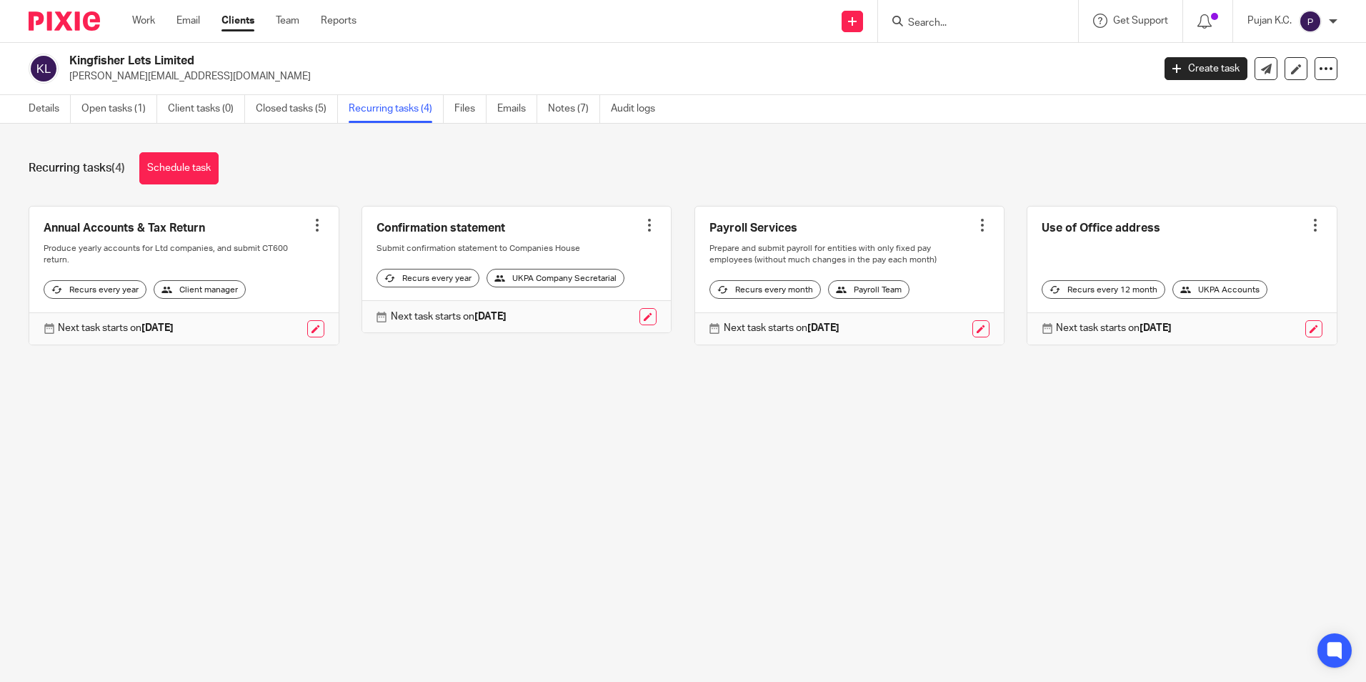
click at [297, 97] on link "Closed tasks (5)" at bounding box center [297, 109] width 82 height 28
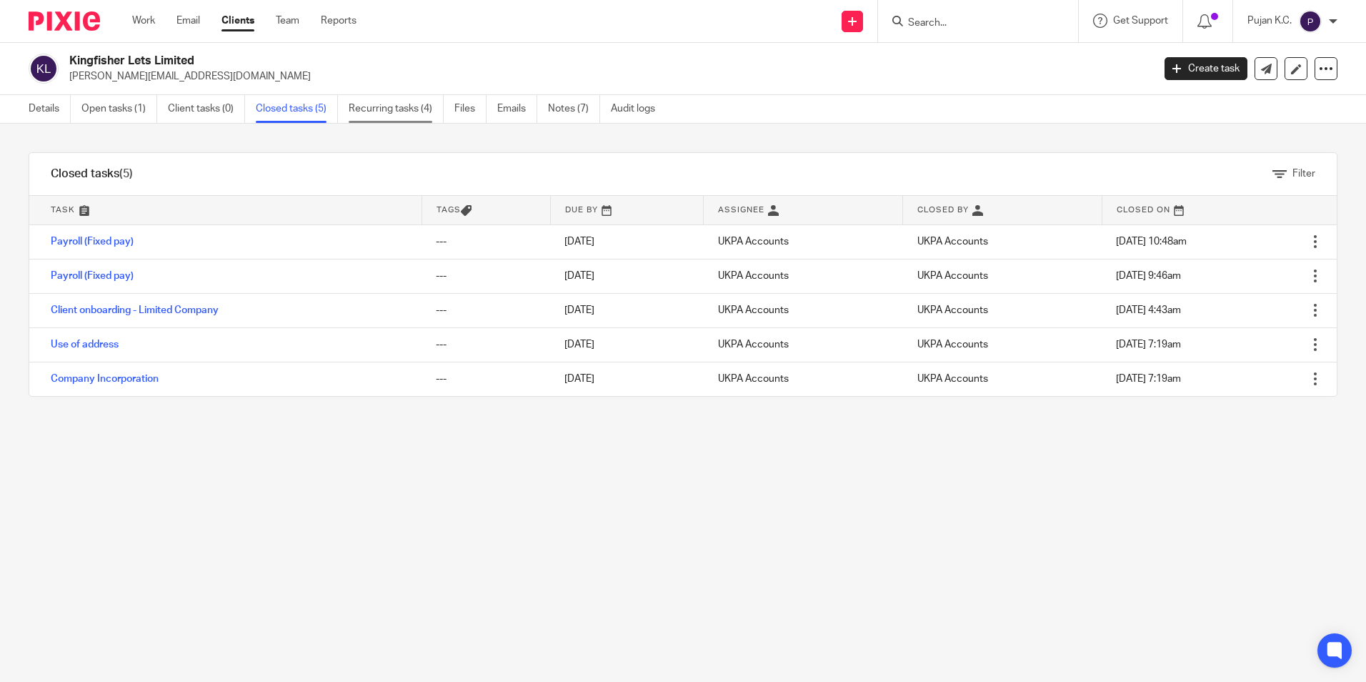
click at [395, 105] on link "Recurring tasks (4)" at bounding box center [396, 109] width 95 height 28
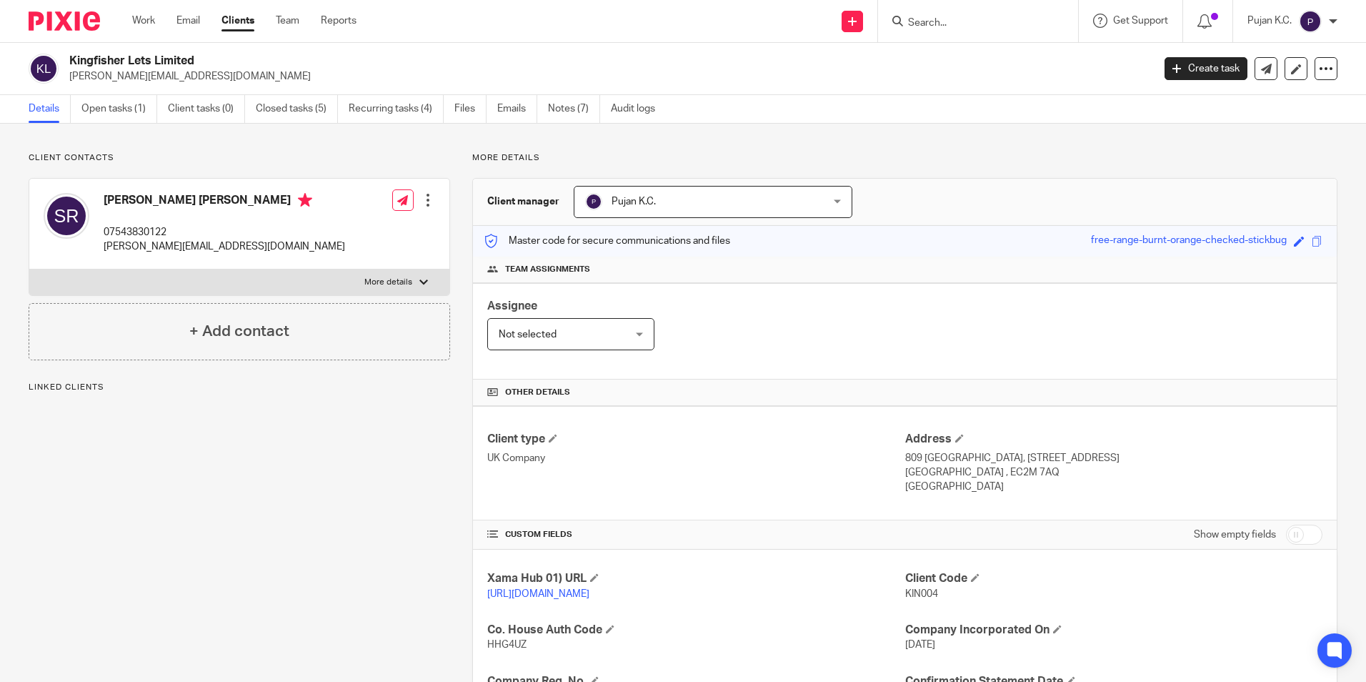
scroll to position [214, 0]
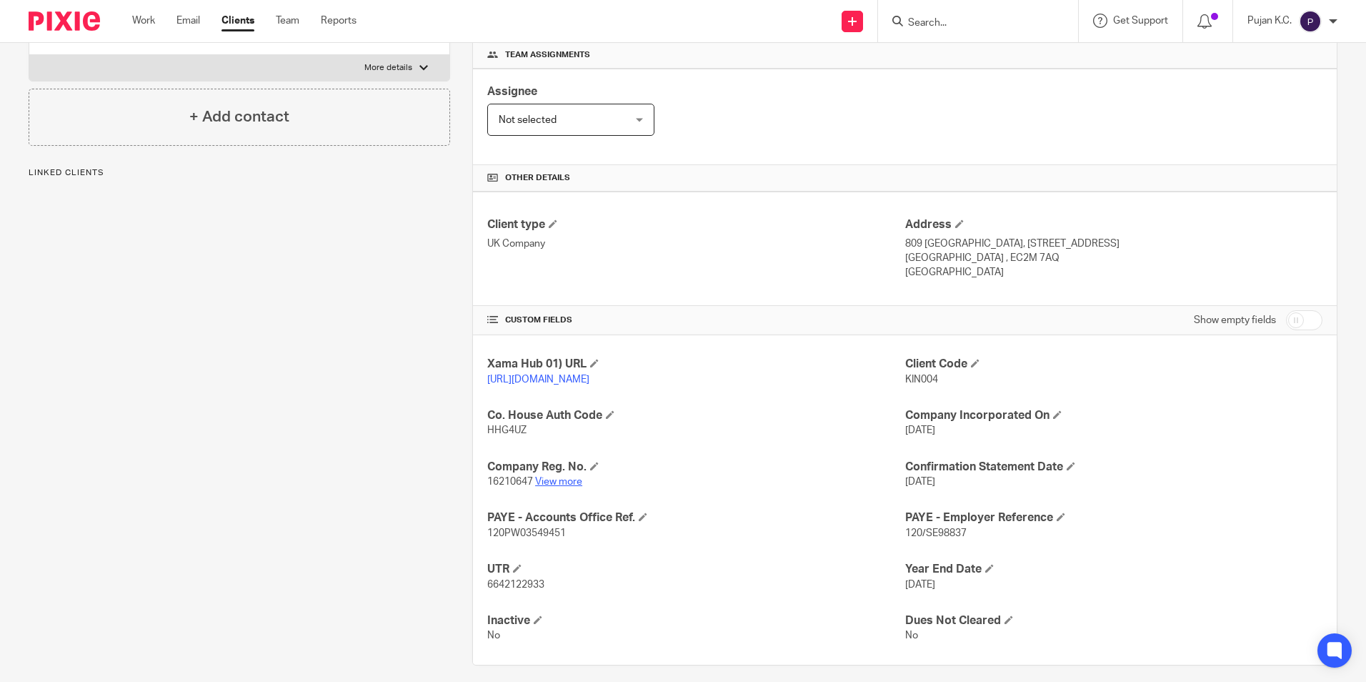
click at [545, 487] on link "View more" at bounding box center [558, 482] width 47 height 10
